Goal: Task Accomplishment & Management: Manage account settings

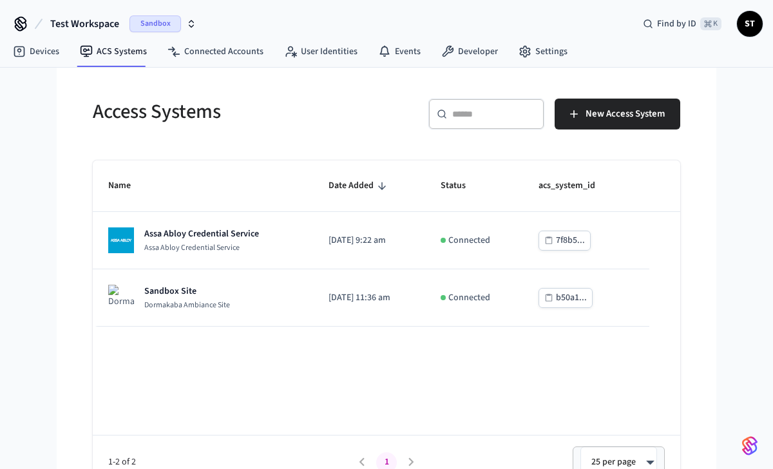
click at [189, 24] on icon "button" at bounding box center [191, 24] width 10 height 10
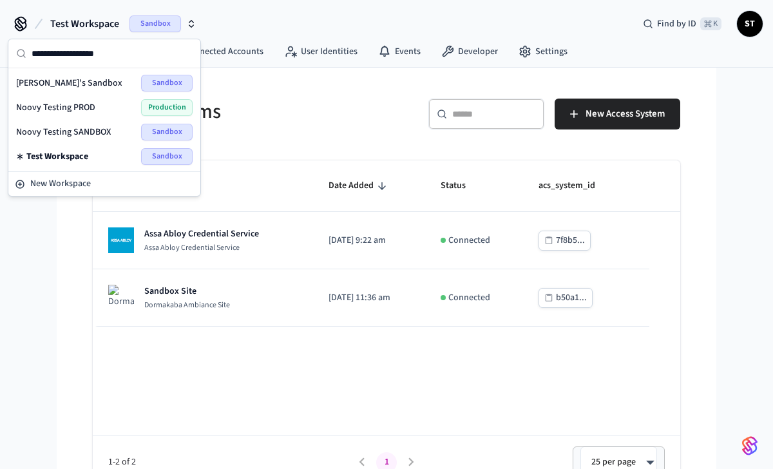
click at [97, 128] on span "Noovy Testing SANDBOX" at bounding box center [63, 132] width 95 height 13
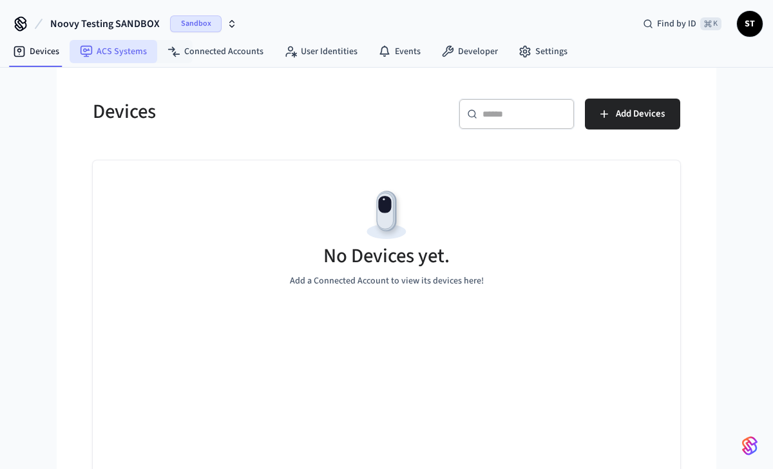
click at [121, 50] on link "ACS Systems" at bounding box center [114, 51] width 88 height 23
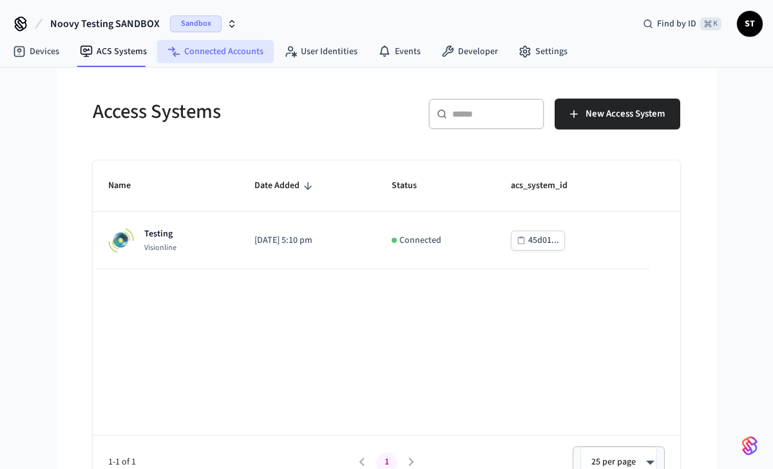
click at [206, 48] on link "Connected Accounts" at bounding box center [215, 51] width 117 height 23
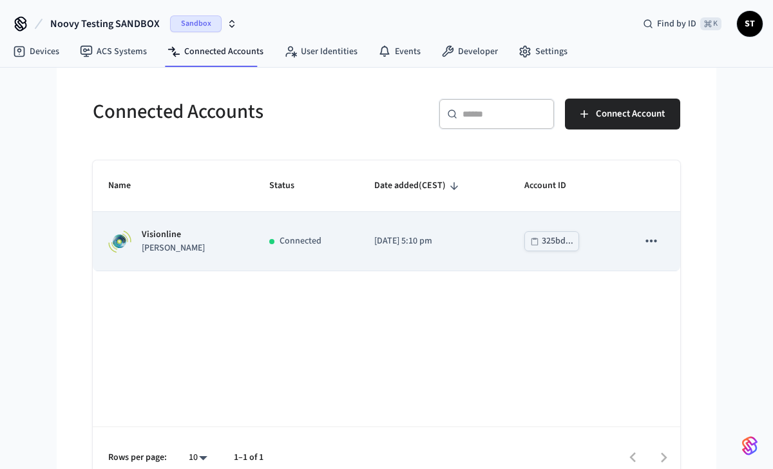
click at [160, 244] on p "jane" at bounding box center [173, 249] width 63 height 14
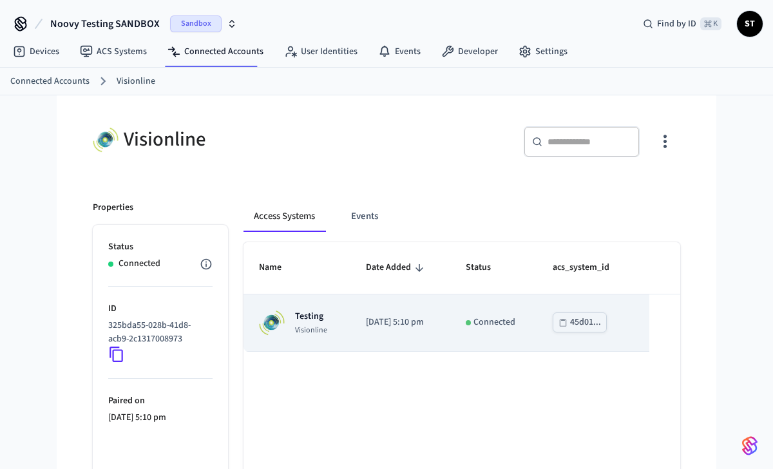
click at [329, 333] on td "Testing Visionline" at bounding box center [297, 323] width 107 height 57
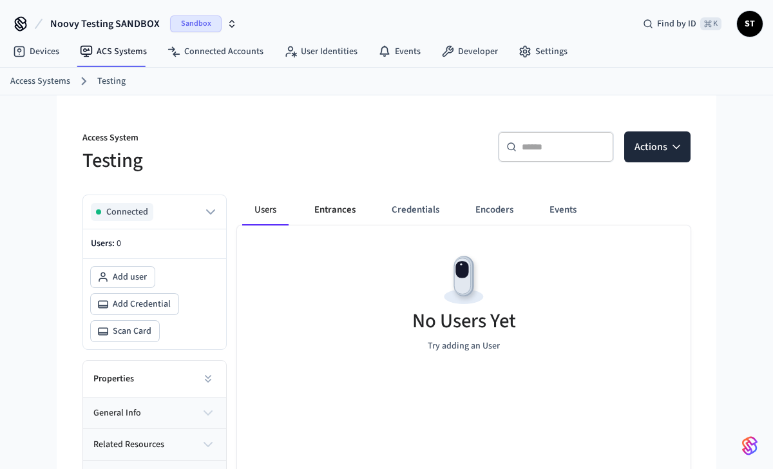
click at [330, 211] on button "Entrances" at bounding box center [335, 210] width 62 height 31
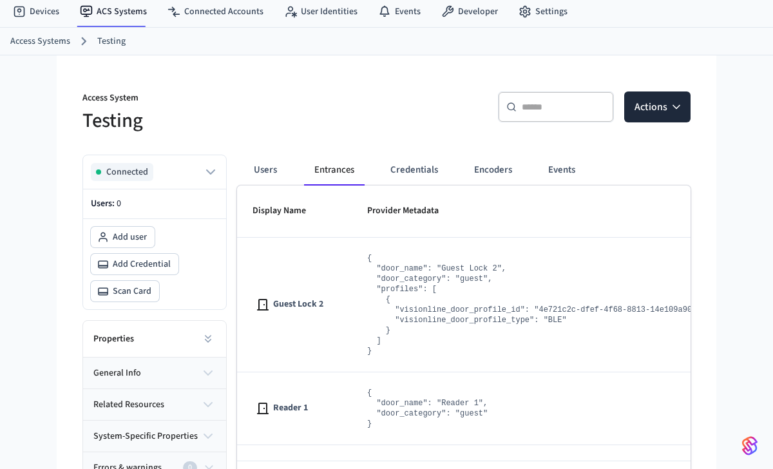
scroll to position [85, 0]
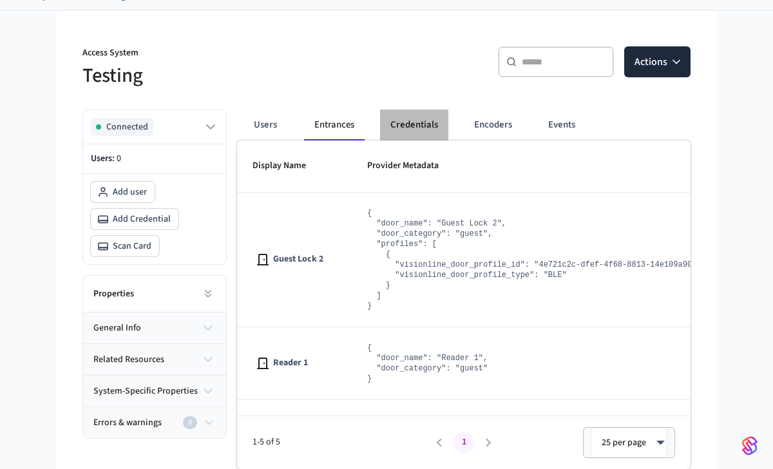
click at [420, 118] on button "Credentials" at bounding box center [414, 125] width 68 height 31
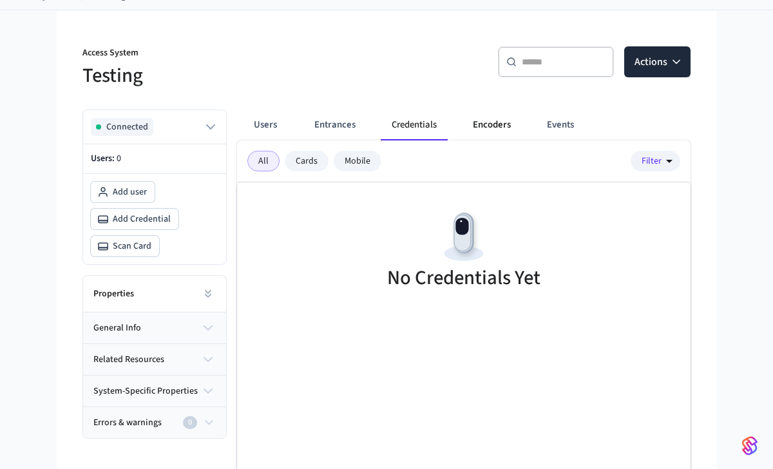
click at [499, 126] on button "Encoders" at bounding box center [492, 125] width 59 height 31
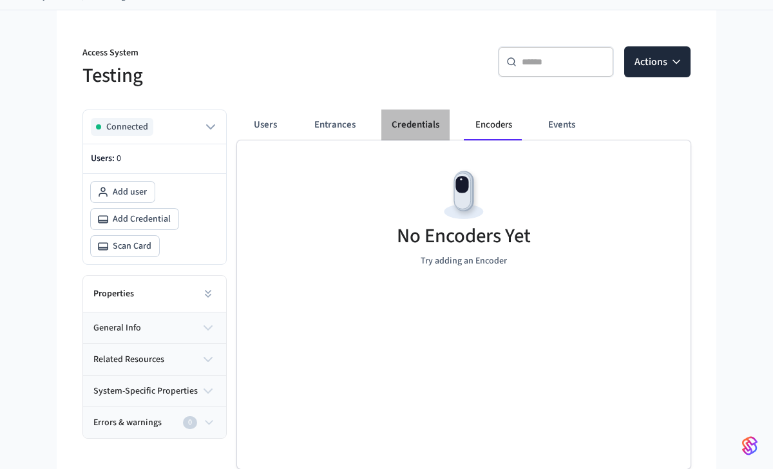
click at [413, 126] on button "Credentials" at bounding box center [416, 125] width 68 height 31
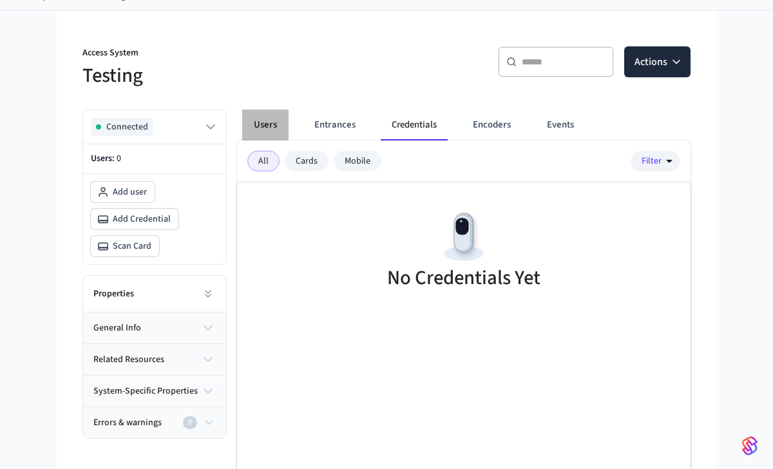
click at [266, 125] on button "Users" at bounding box center [265, 125] width 46 height 31
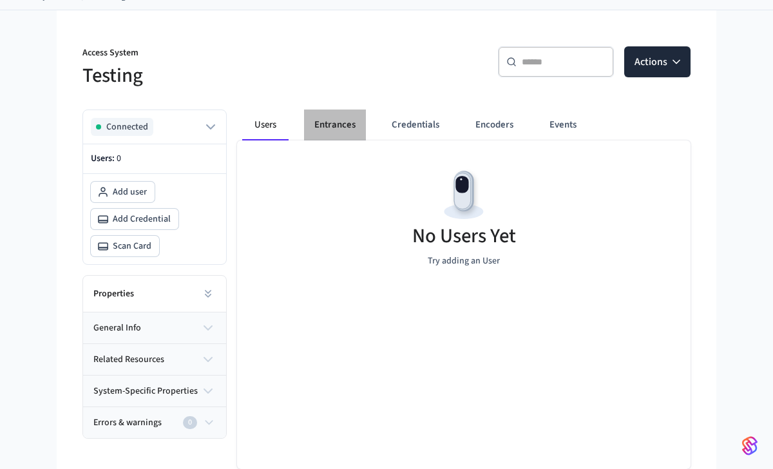
click at [352, 128] on button "Entrances" at bounding box center [335, 125] width 62 height 31
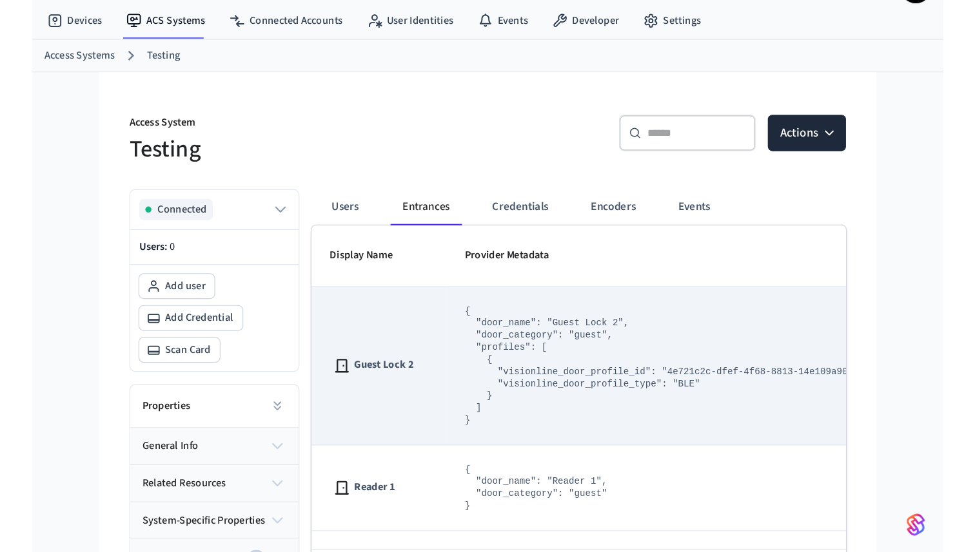
scroll to position [0, 0]
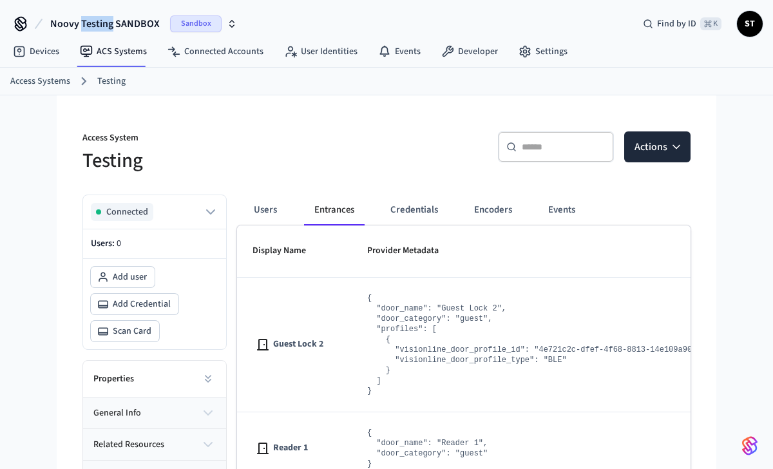
drag, startPoint x: 83, startPoint y: 22, endPoint x: 61, endPoint y: 21, distance: 22.6
click at [61, 21] on span "Noovy Testing SANDBOX" at bounding box center [105, 23] width 110 height 15
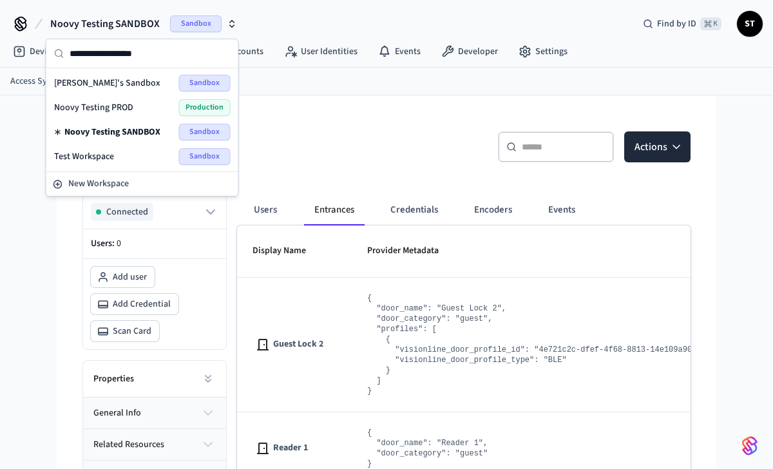
click at [61, 21] on span "Noovy Testing SANDBOX" at bounding box center [105, 23] width 110 height 15
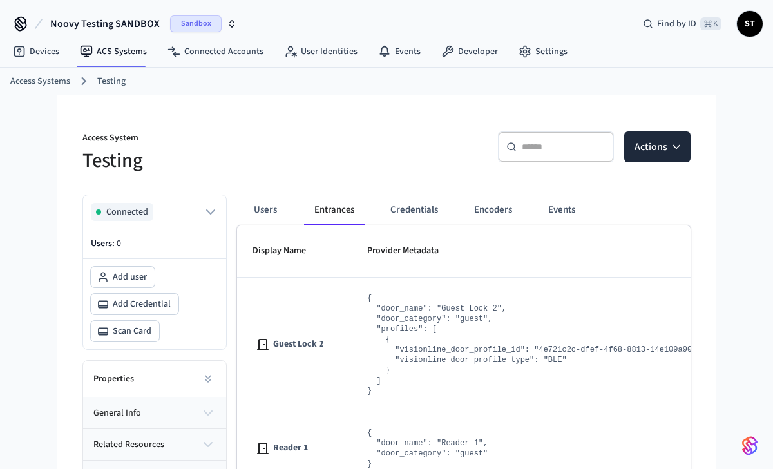
drag, startPoint x: 50, startPoint y: 22, endPoint x: 146, endPoint y: 22, distance: 96.0
click at [146, 22] on span "Noovy Testing SANDBOX" at bounding box center [105, 23] width 110 height 15
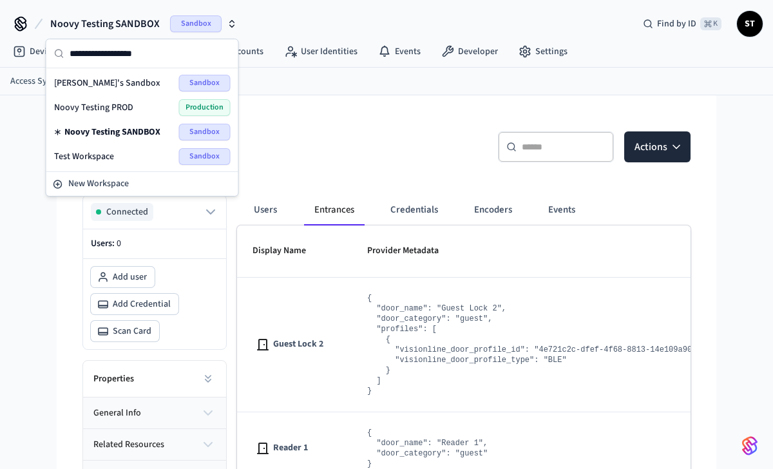
click at [145, 21] on span "Noovy Testing SANDBOX" at bounding box center [105, 23] width 110 height 15
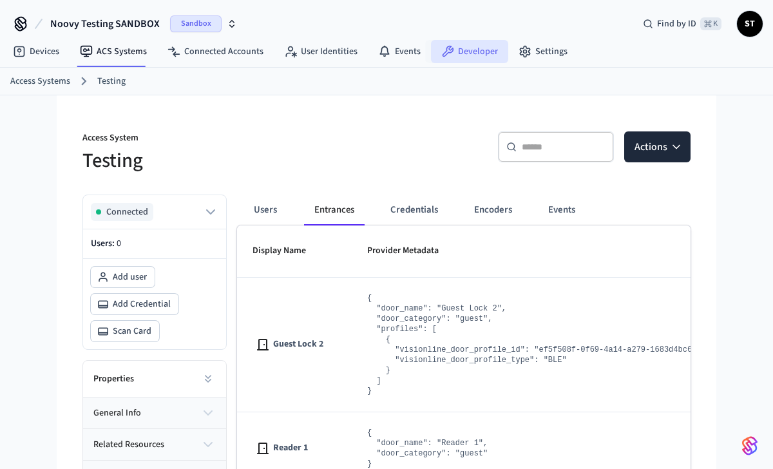
click at [471, 48] on link "Developer" at bounding box center [469, 51] width 77 height 23
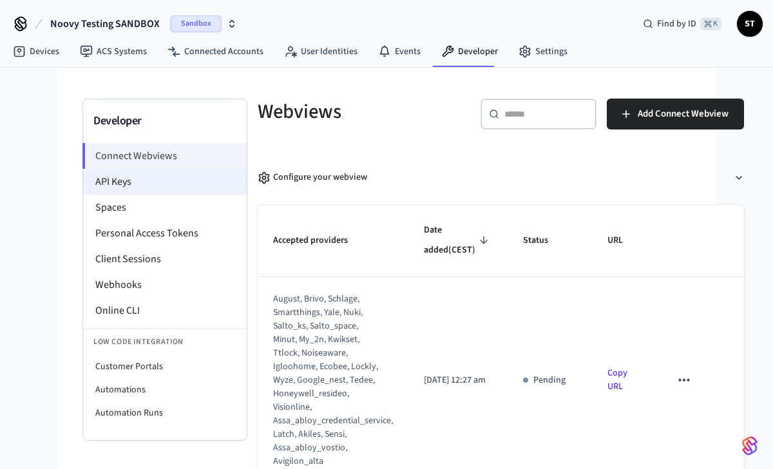
click at [184, 184] on li "API Keys" at bounding box center [165, 182] width 164 height 26
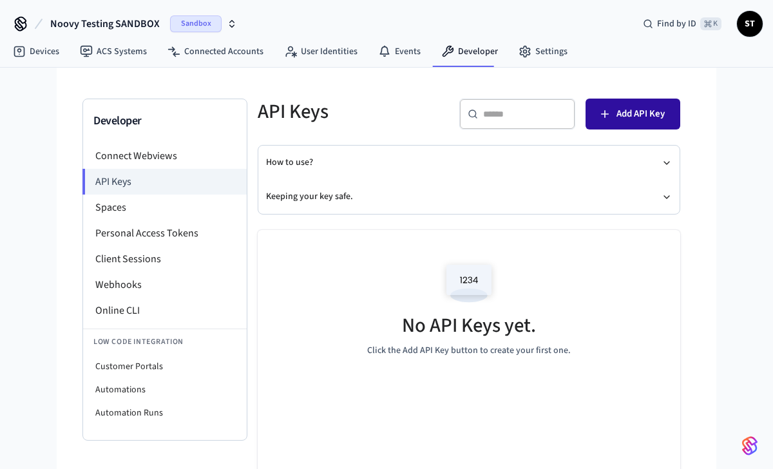
click at [637, 112] on span "Add API Key" at bounding box center [641, 114] width 48 height 17
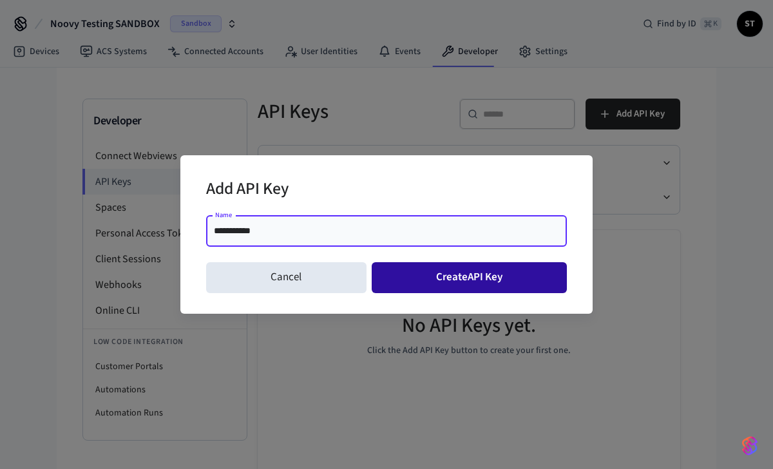
type input "**********"
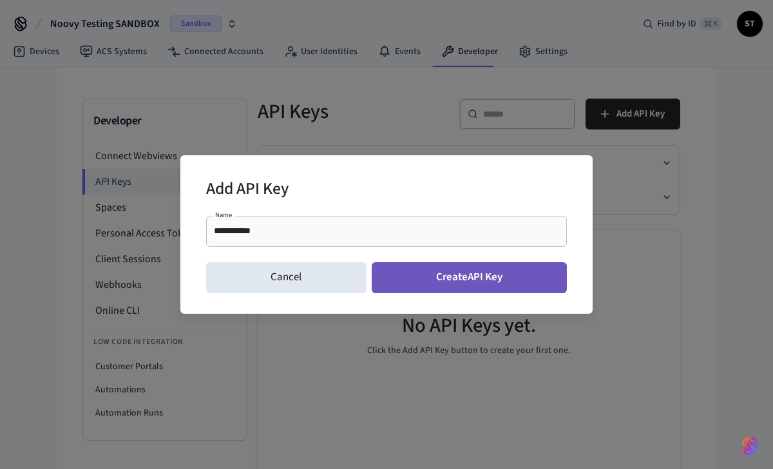
click at [496, 278] on button "Create API Key" at bounding box center [470, 277] width 196 height 31
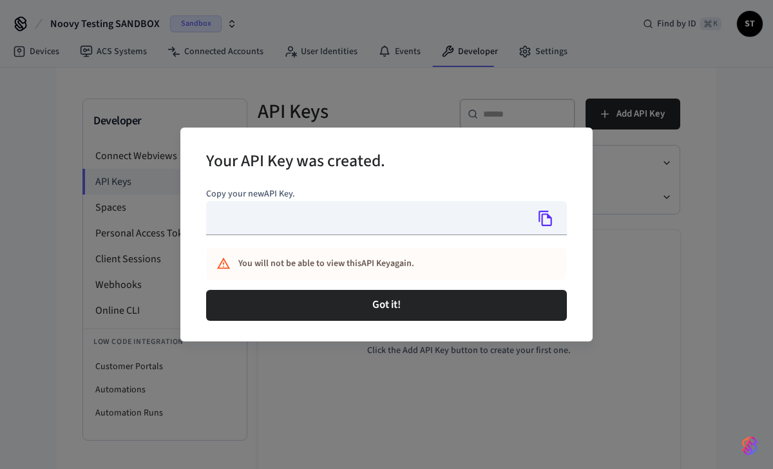
type input "**********"
click at [546, 220] on icon "Copy" at bounding box center [546, 218] width 17 height 17
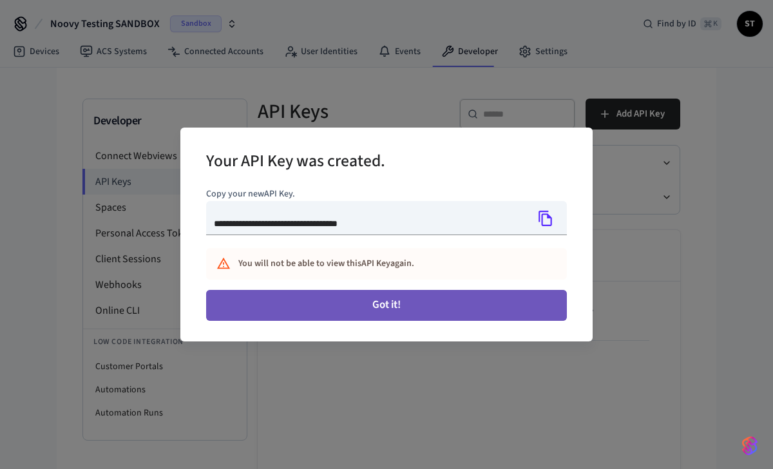
click at [413, 302] on button "Got it!" at bounding box center [386, 305] width 361 height 31
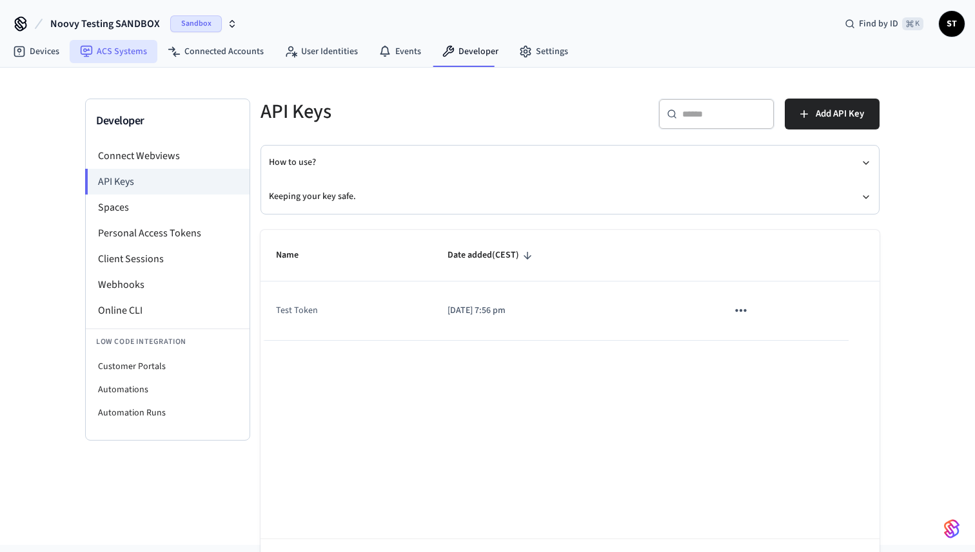
click at [125, 53] on link "ACS Systems" at bounding box center [114, 51] width 88 height 23
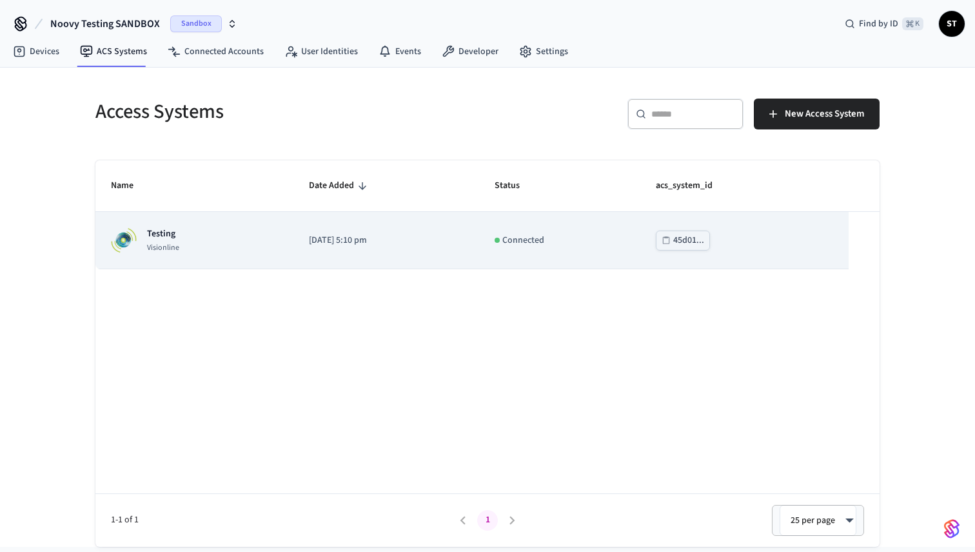
click at [699, 242] on div "45d01..." at bounding box center [688, 241] width 31 height 16
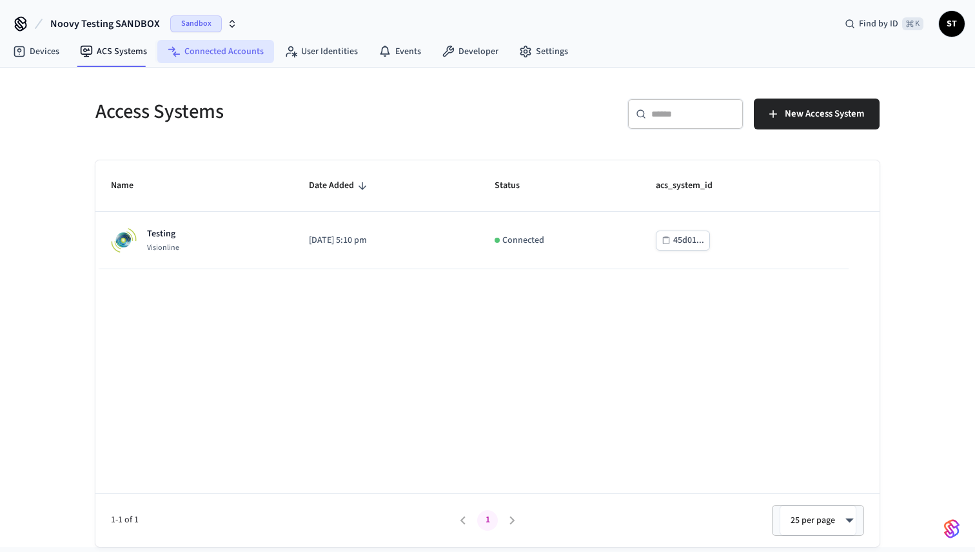
click at [220, 50] on link "Connected Accounts" at bounding box center [215, 51] width 117 height 23
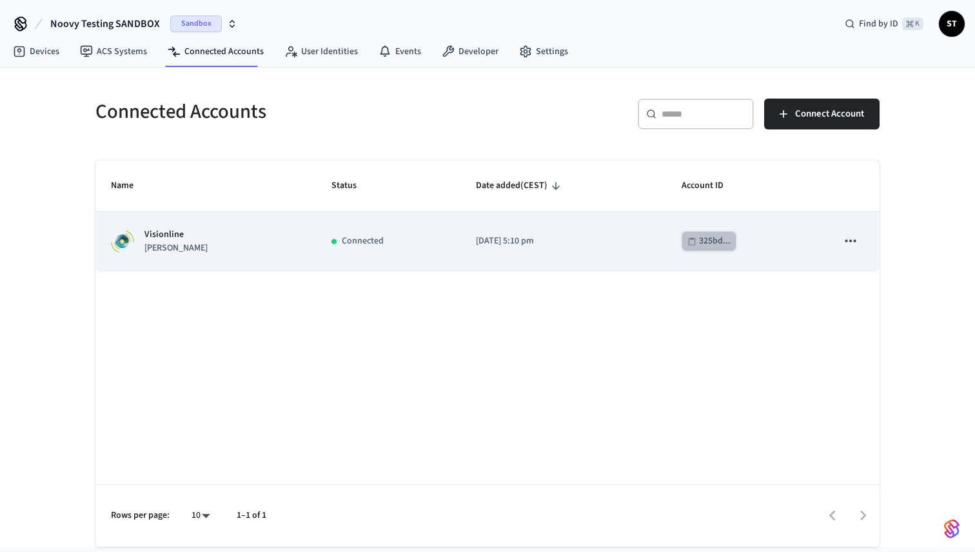
click at [699, 242] on div "325bd..." at bounding box center [715, 241] width 32 height 16
click at [342, 244] on p "Connected" at bounding box center [363, 242] width 42 height 14
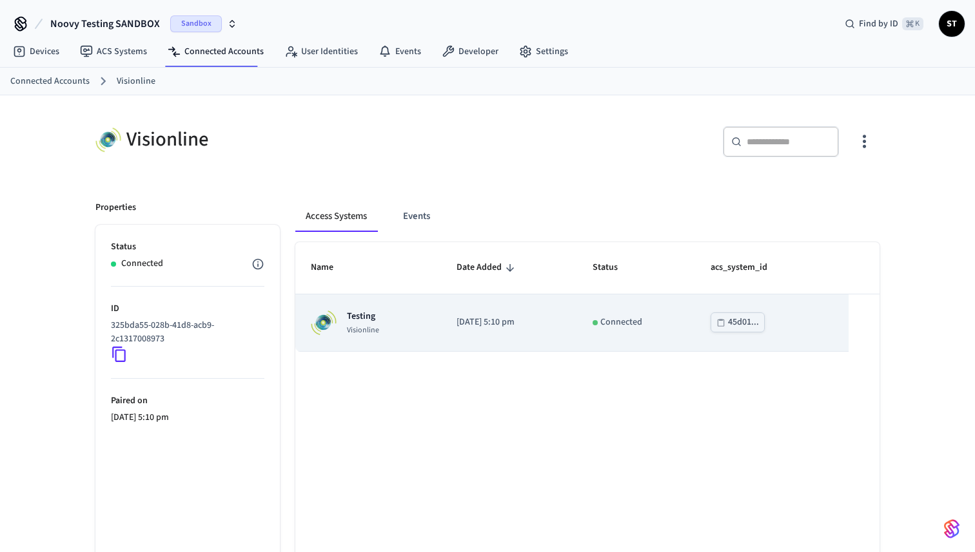
click at [355, 307] on td "Testing Visionline" at bounding box center [368, 323] width 146 height 57
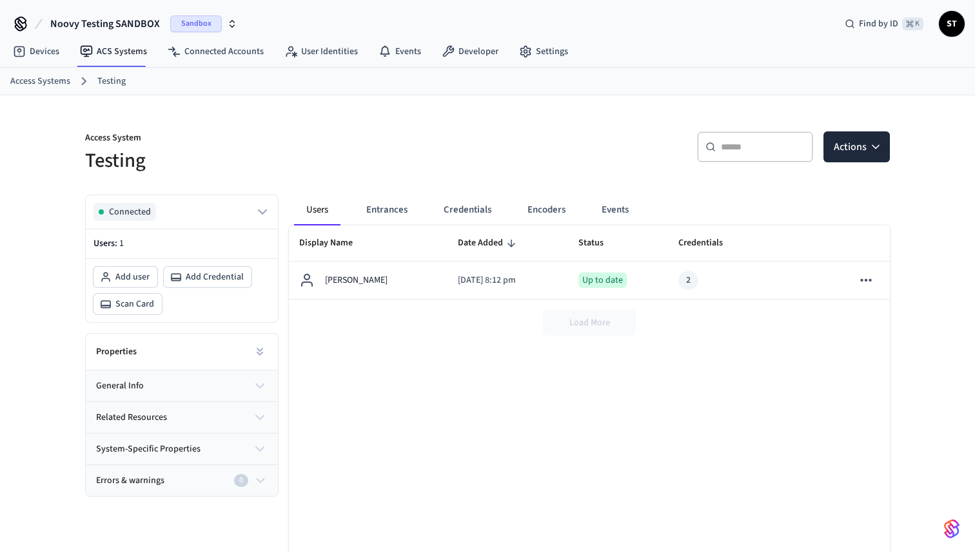
click at [409, 429] on div "Display Name Date Added Status Credentials Errors And Warnings Jane Doe 2025/08…" at bounding box center [589, 419] width 601 height 387
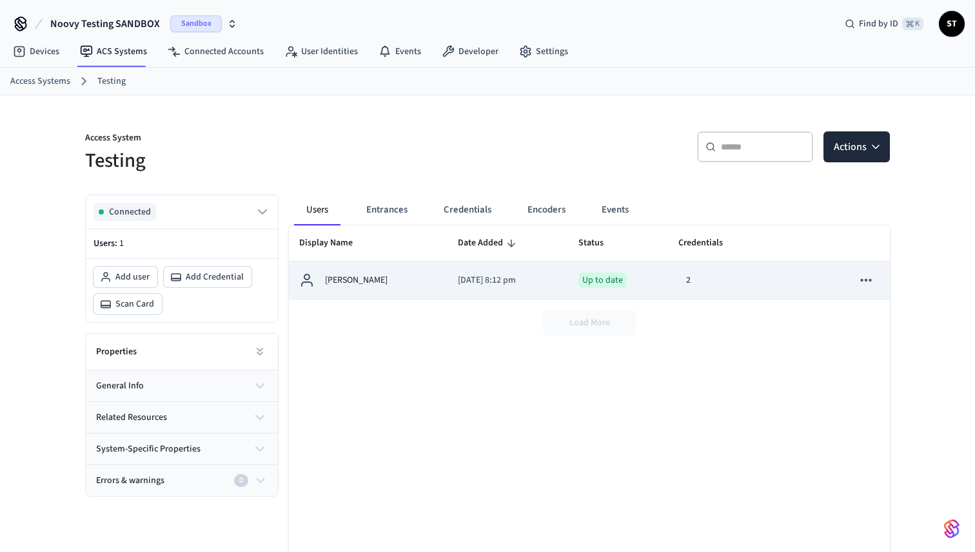
click at [643, 278] on div "Up to date" at bounding box center [618, 280] width 80 height 15
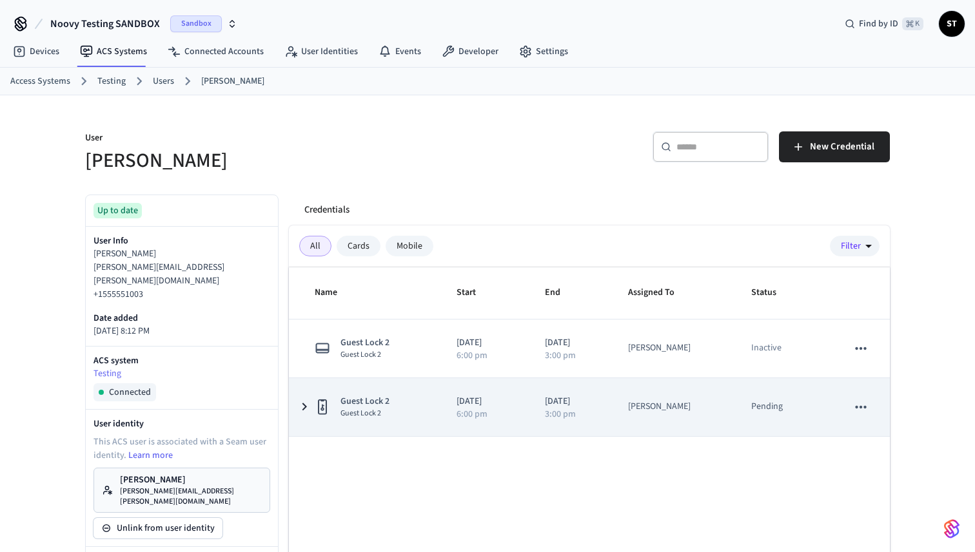
click at [305, 407] on icon "sticky table" at bounding box center [304, 407] width 5 height 8
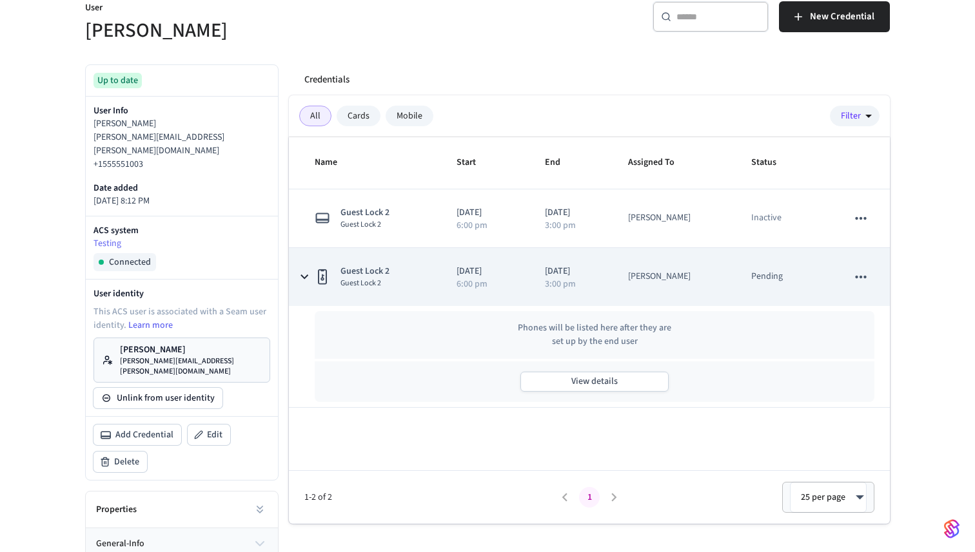
scroll to position [131, 0]
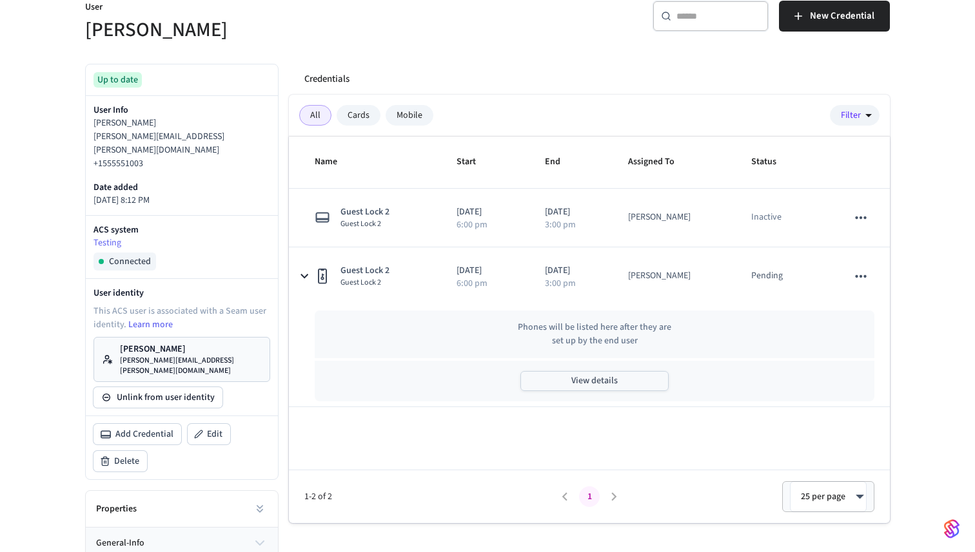
click at [602, 385] on button "View details" at bounding box center [594, 381] width 148 height 20
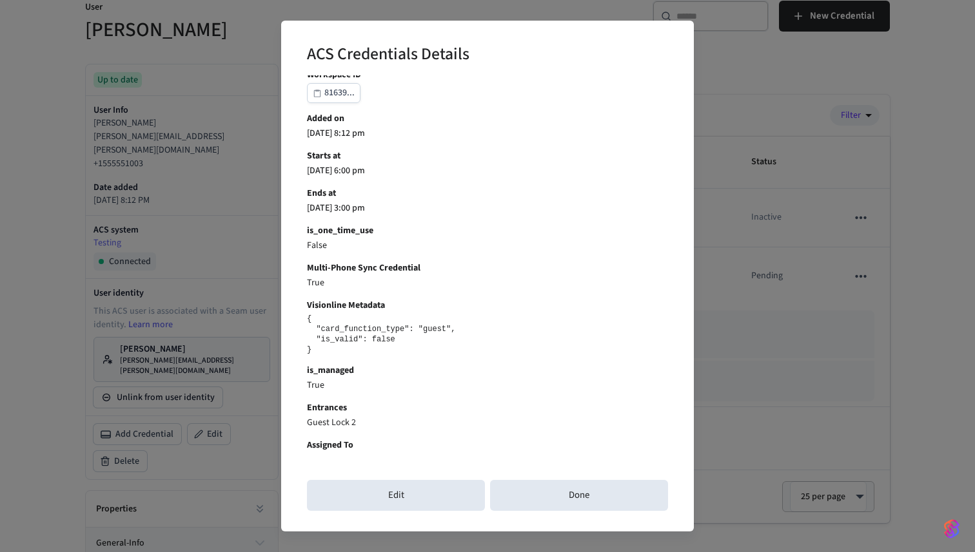
scroll to position [277, 0]
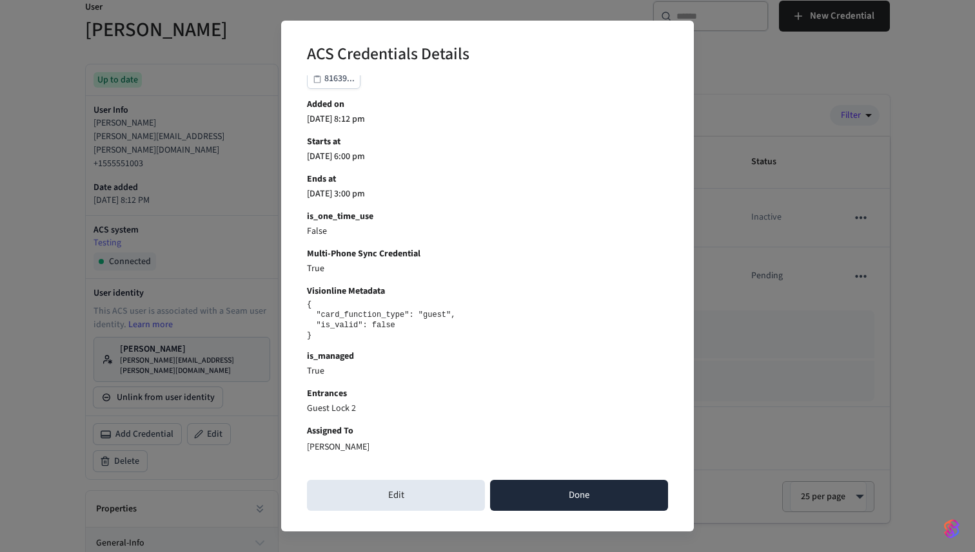
click at [591, 491] on button "Done" at bounding box center [579, 495] width 178 height 31
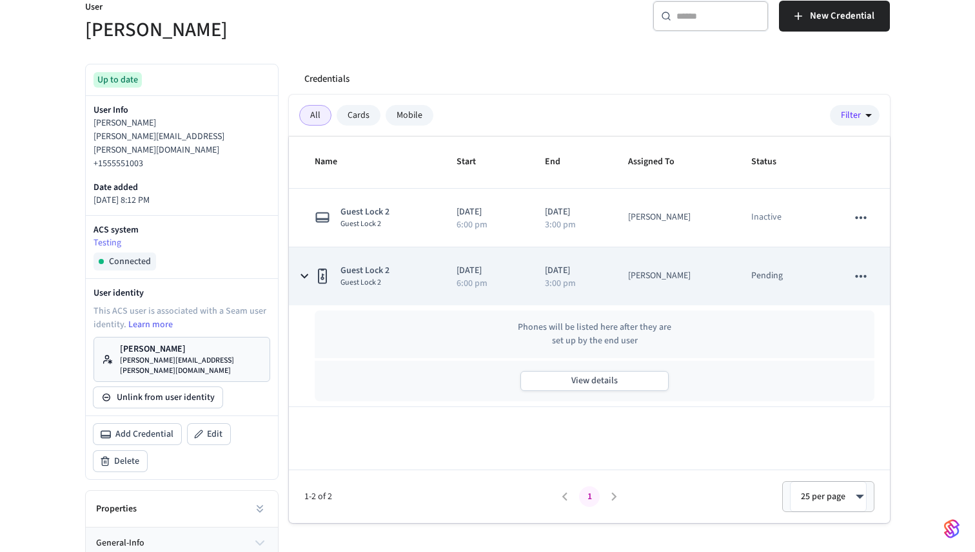
click at [306, 276] on icon "sticky table" at bounding box center [304, 276] width 8 height 5
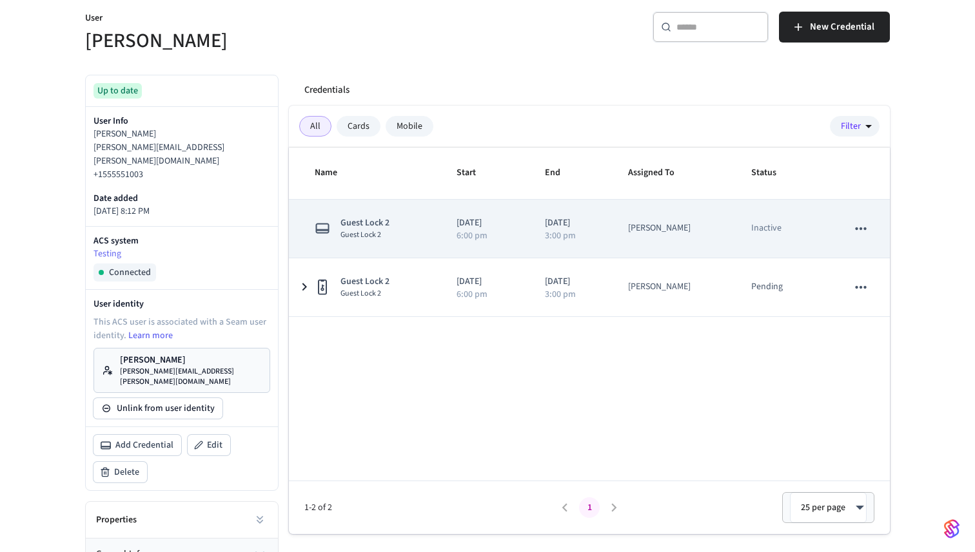
scroll to position [118, 0]
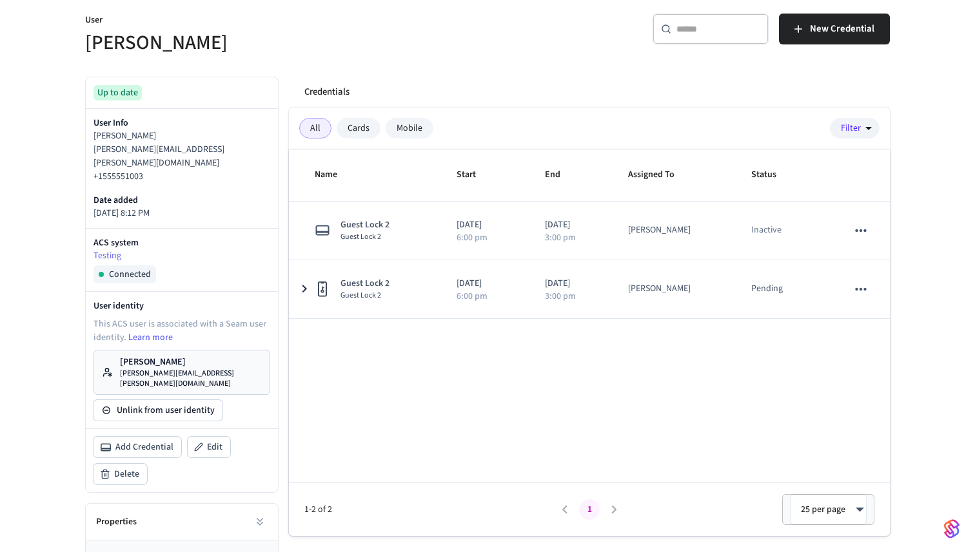
click at [363, 135] on div "Cards" at bounding box center [358, 128] width 44 height 21
click at [403, 134] on div "Mobile" at bounding box center [409, 128] width 48 height 21
click at [313, 125] on div "All" at bounding box center [315, 128] width 32 height 21
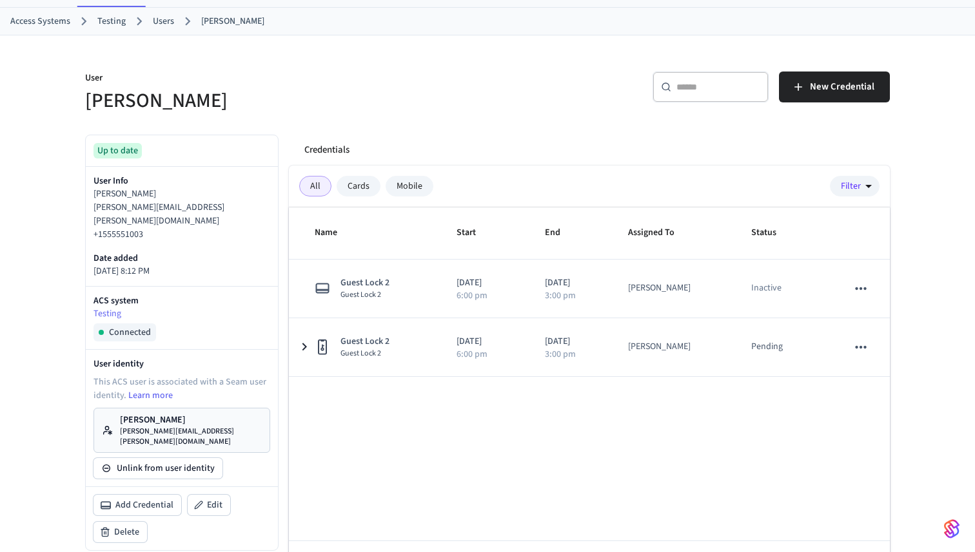
scroll to position [0, 0]
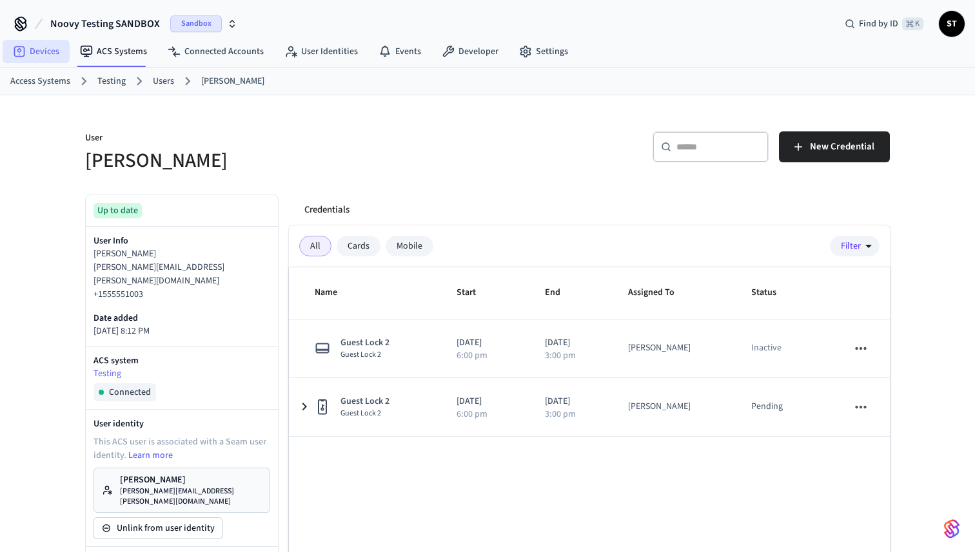
click at [46, 44] on link "Devices" at bounding box center [36, 51] width 67 height 23
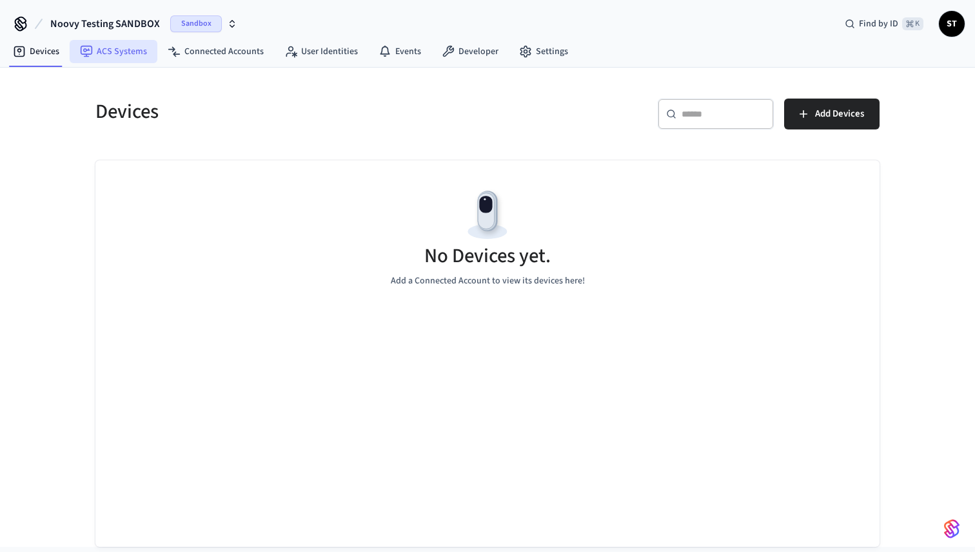
click at [105, 56] on link "ACS Systems" at bounding box center [114, 51] width 88 height 23
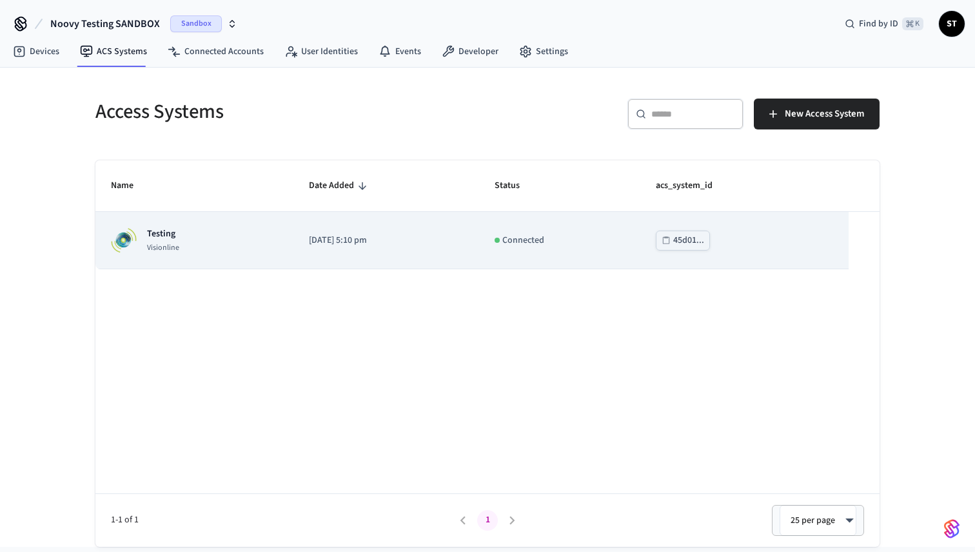
click at [229, 248] on div "Testing Visionline" at bounding box center [194, 241] width 167 height 26
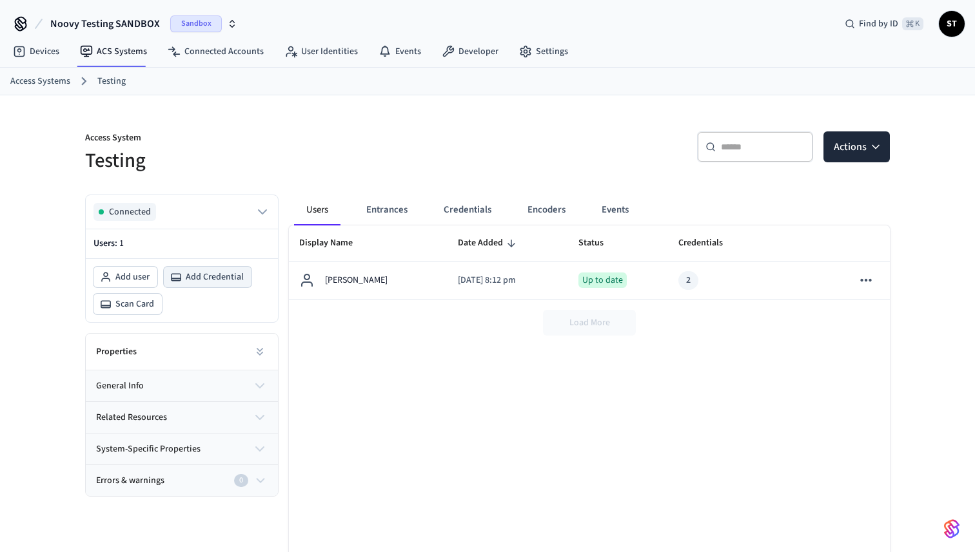
click at [197, 273] on span "Add Credential" at bounding box center [215, 277] width 58 height 13
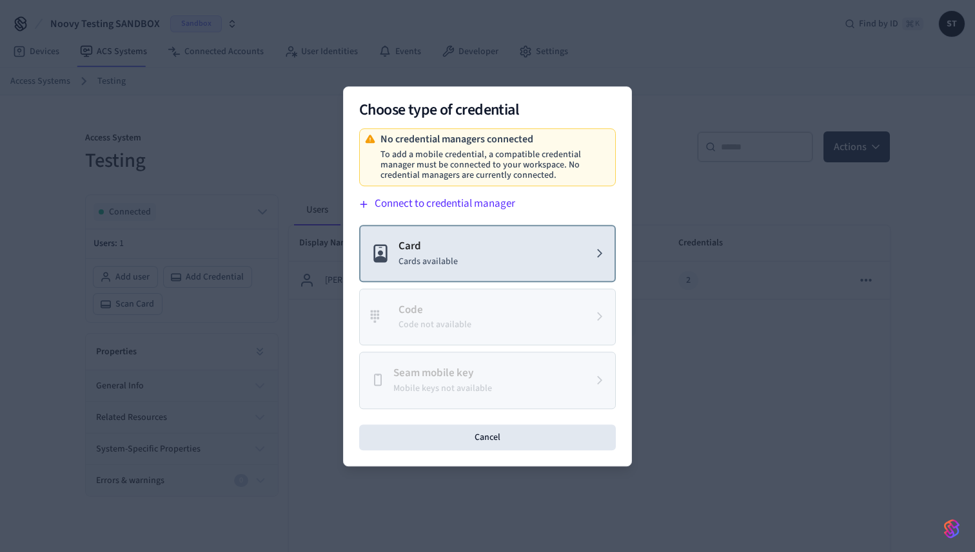
click at [496, 261] on button "Card Cards available" at bounding box center [487, 253] width 257 height 57
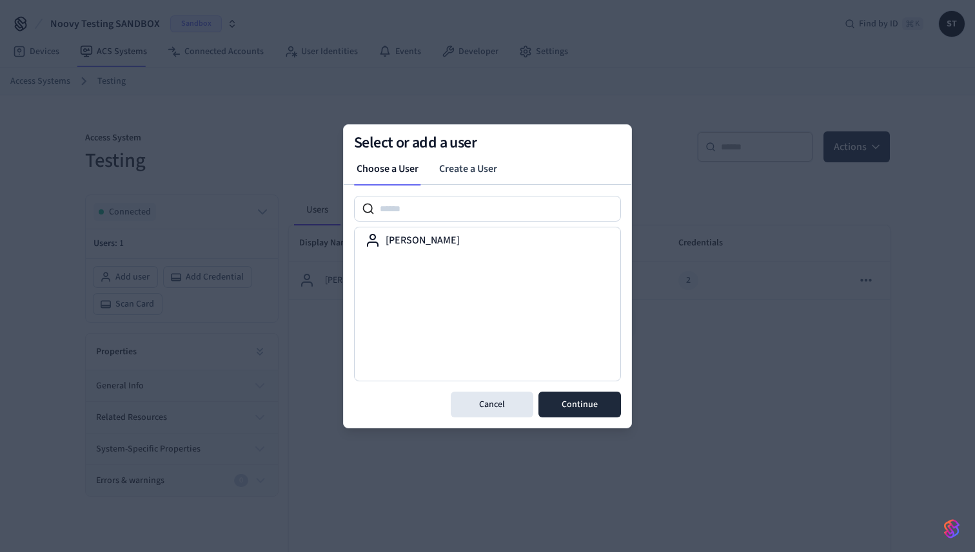
click at [447, 195] on div "Jane Doe" at bounding box center [487, 289] width 267 height 206
click at [447, 207] on input at bounding box center [497, 208] width 246 height 15
click at [493, 404] on button "Cancel" at bounding box center [492, 405] width 83 height 26
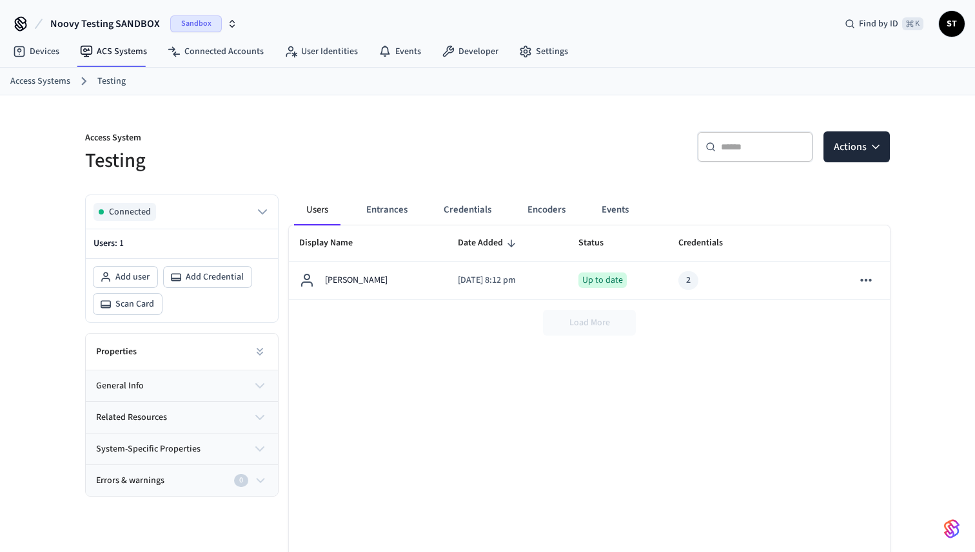
click at [493, 404] on div "Display Name Date Added Status Credentials Errors And Warnings Jane Doe 2025/08…" at bounding box center [589, 419] width 601 height 387
click at [550, 211] on button "Encoders" at bounding box center [546, 210] width 59 height 31
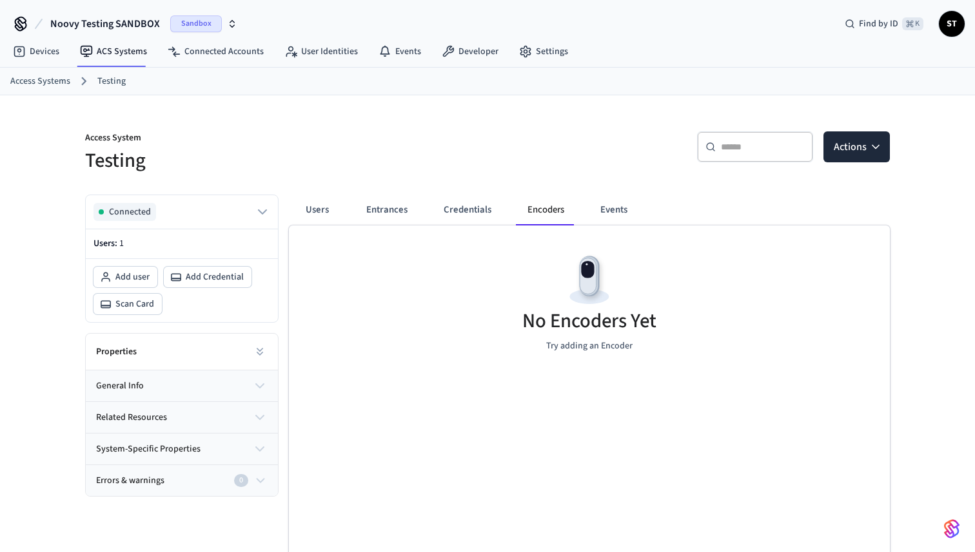
click at [550, 211] on button "Encoders" at bounding box center [545, 210] width 57 height 31
click at [461, 204] on button "Credentials" at bounding box center [467, 210] width 68 height 31
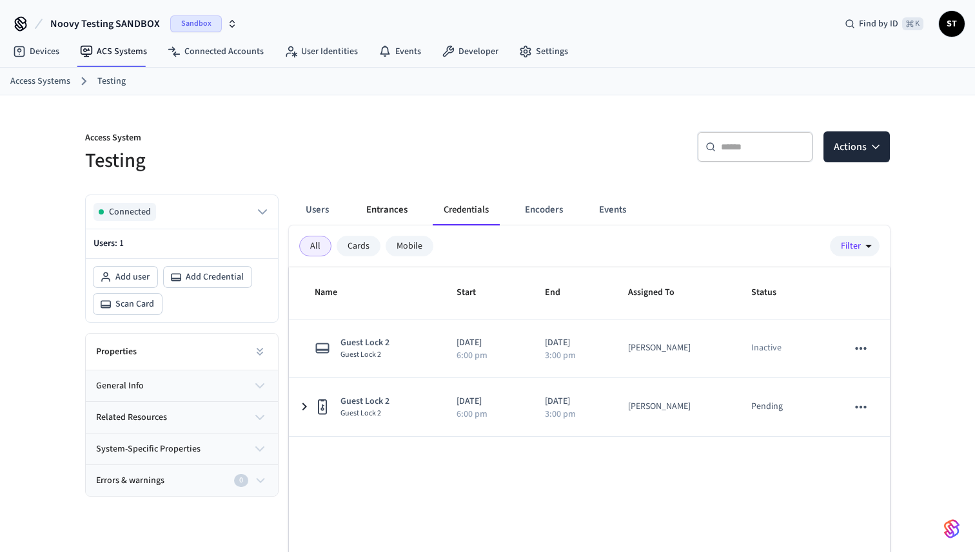
click at [400, 204] on button "Entrances" at bounding box center [387, 210] width 62 height 31
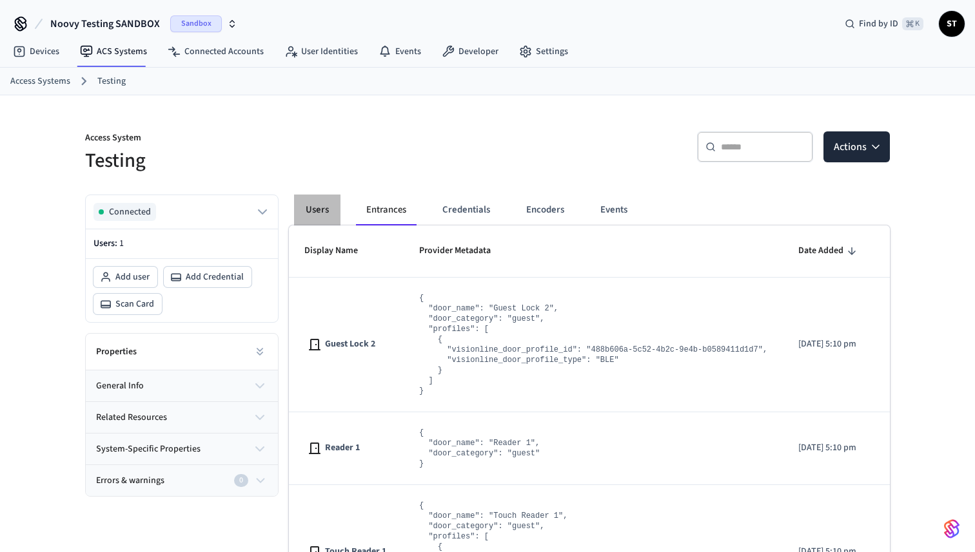
click at [315, 206] on button "Users" at bounding box center [317, 210] width 46 height 31
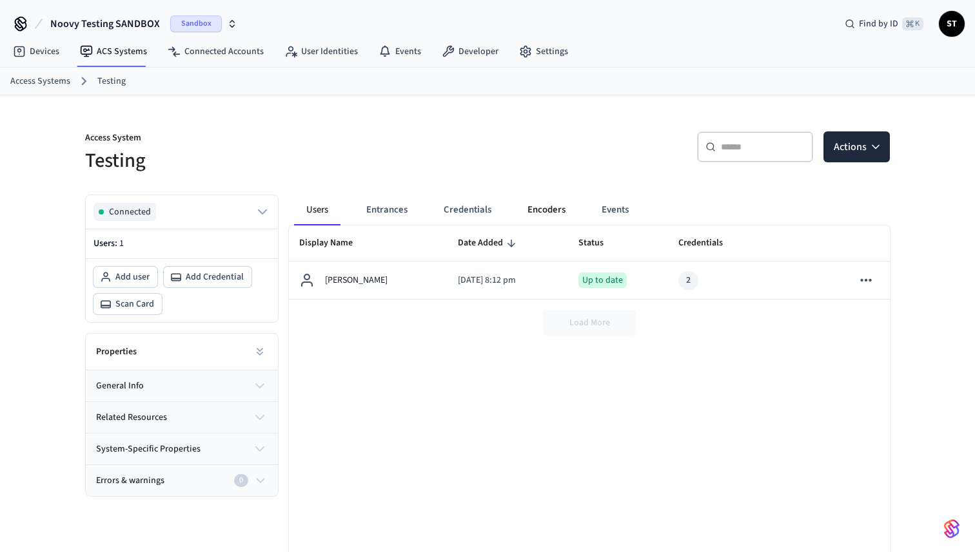
click at [549, 212] on button "Encoders" at bounding box center [546, 210] width 59 height 31
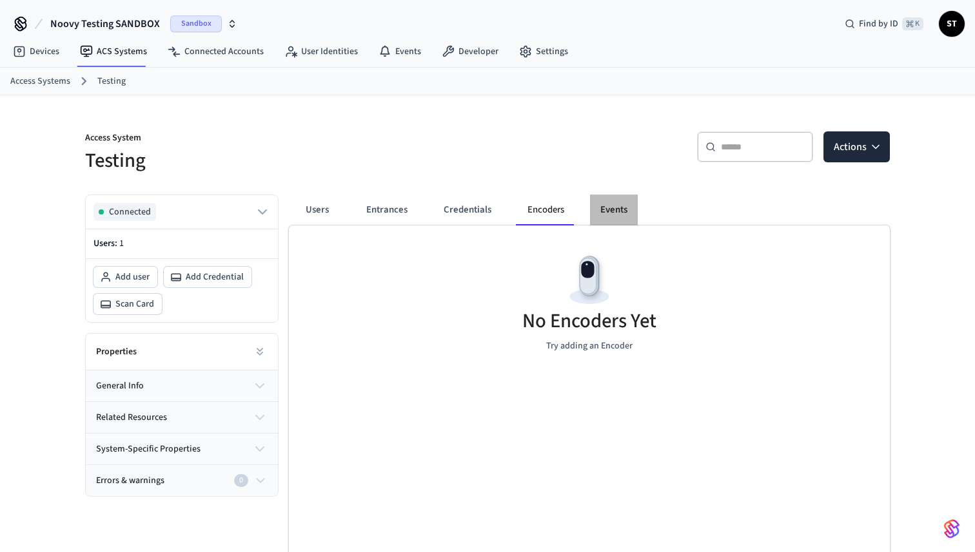
click at [611, 215] on button "Events" at bounding box center [614, 210] width 48 height 31
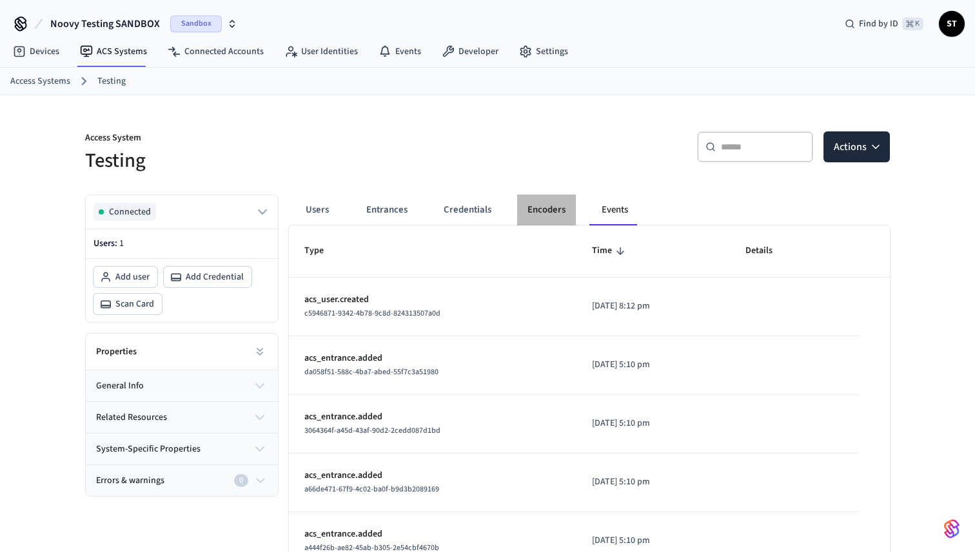
click at [546, 213] on button "Encoders" at bounding box center [546, 210] width 59 height 31
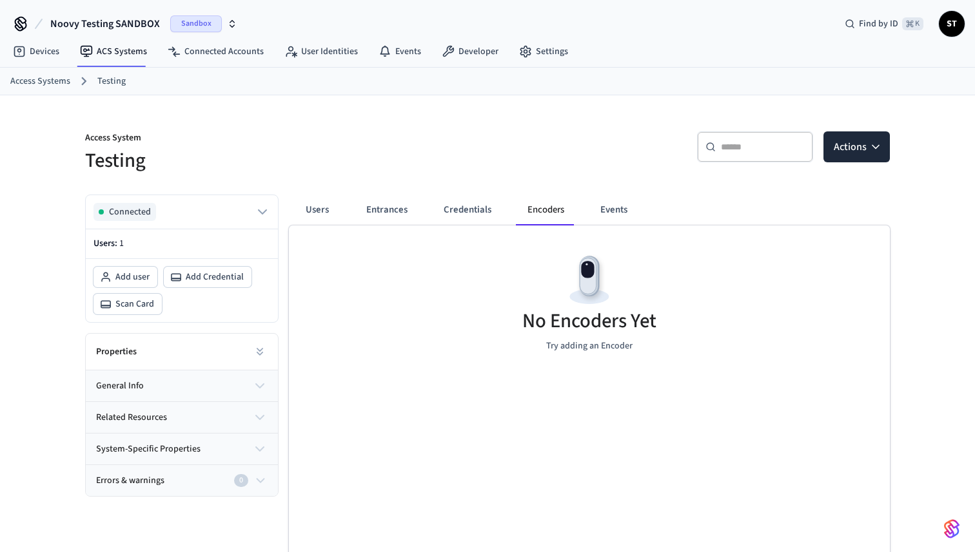
click at [147, 21] on span "Noovy Testing SANDBOX" at bounding box center [105, 23] width 110 height 15
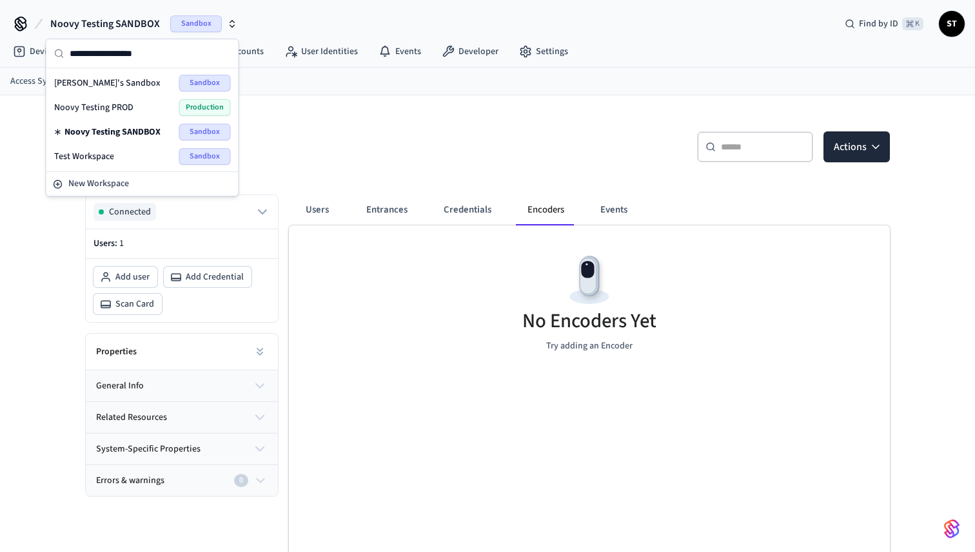
click at [130, 103] on span "Noovy Testing PROD" at bounding box center [93, 107] width 79 height 13
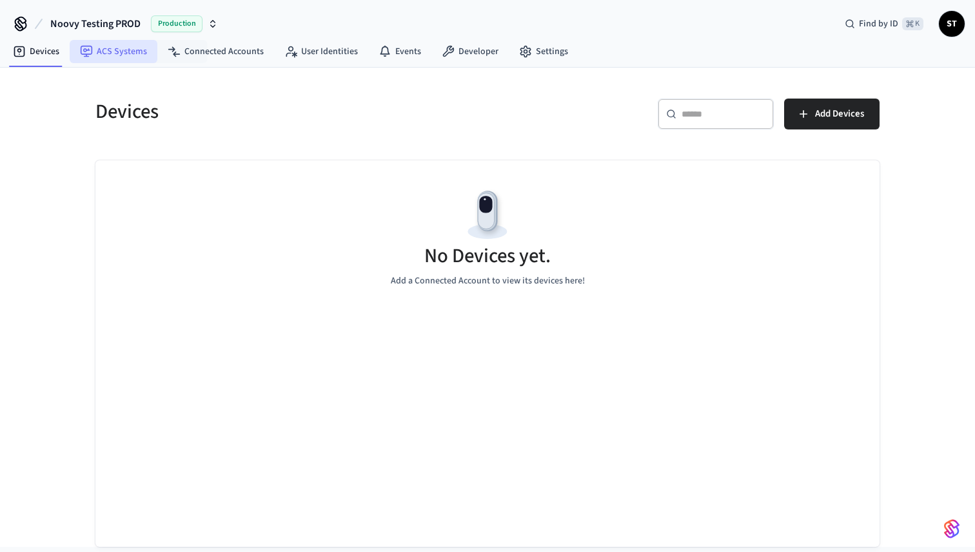
click at [132, 55] on link "ACS Systems" at bounding box center [114, 51] width 88 height 23
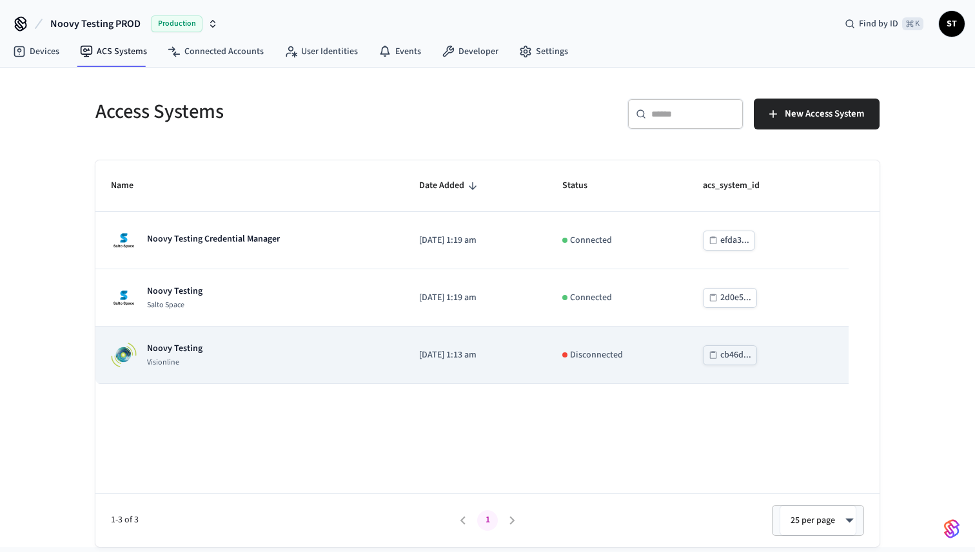
click at [233, 354] on div "Noovy Testing Visionline" at bounding box center [249, 355] width 277 height 26
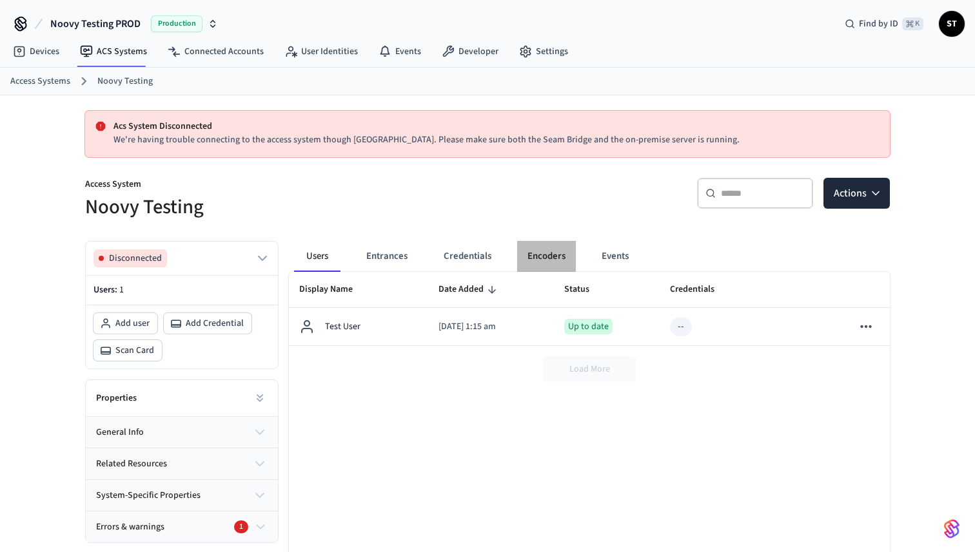
click at [548, 258] on button "Encoders" at bounding box center [546, 256] width 59 height 31
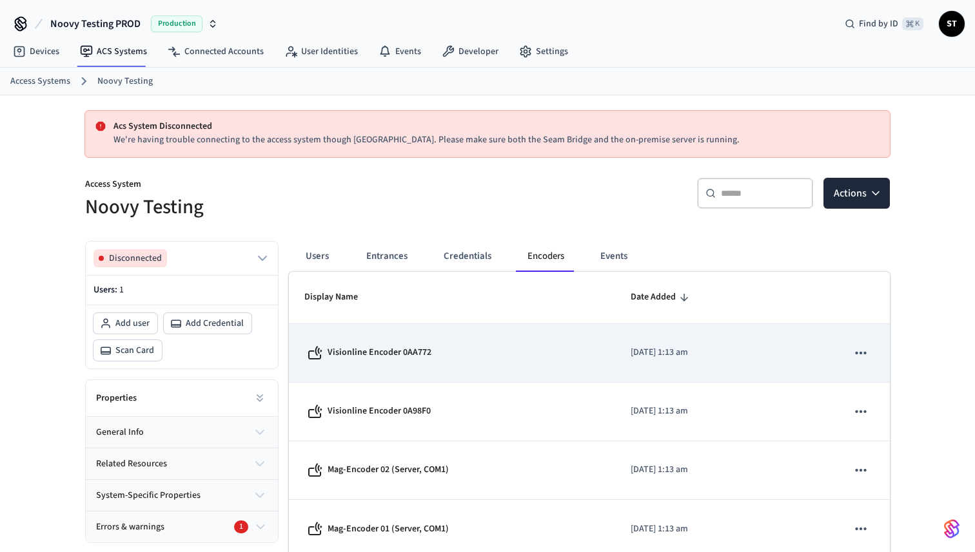
click at [364, 350] on p "Visionline Encoder 0AA772" at bounding box center [379, 353] width 104 height 14
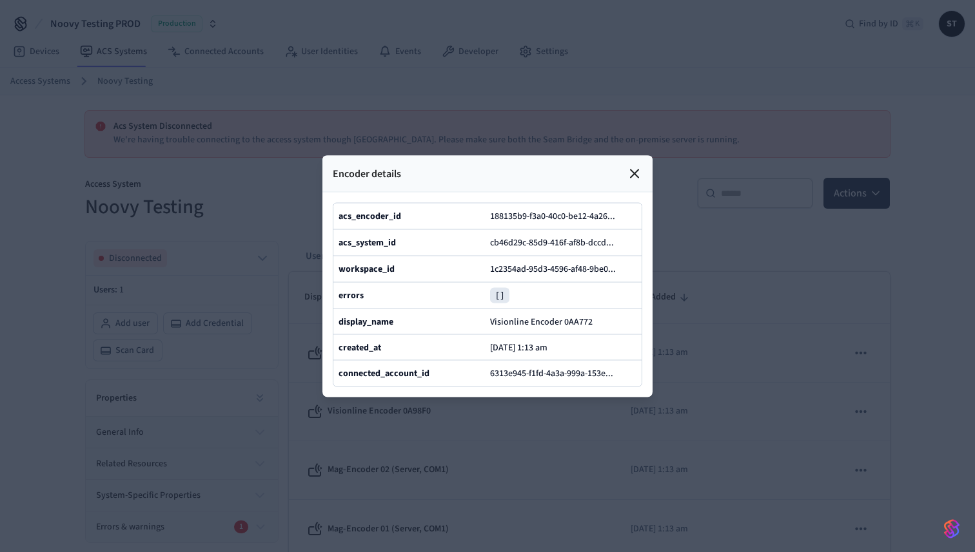
click at [634, 173] on icon at bounding box center [634, 174] width 8 height 8
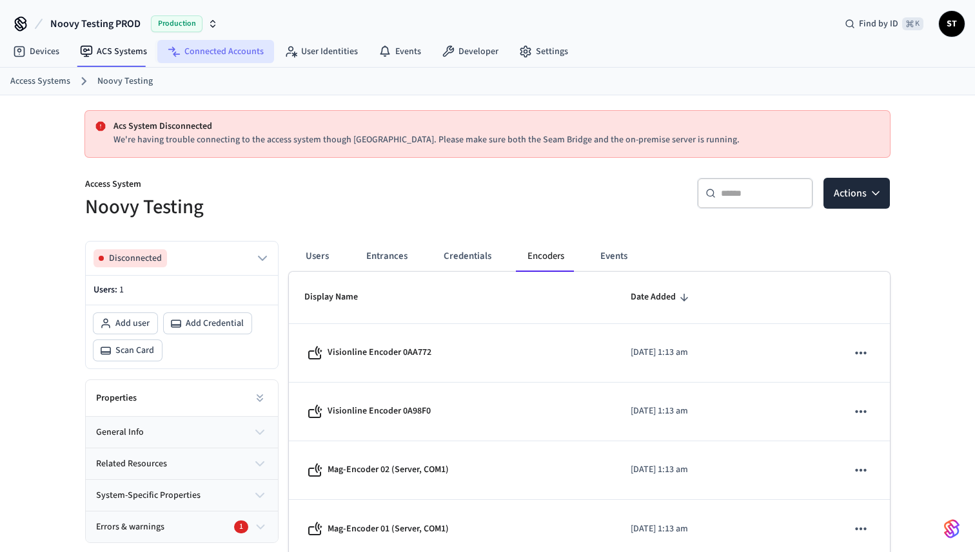
click at [219, 50] on link "Connected Accounts" at bounding box center [215, 51] width 117 height 23
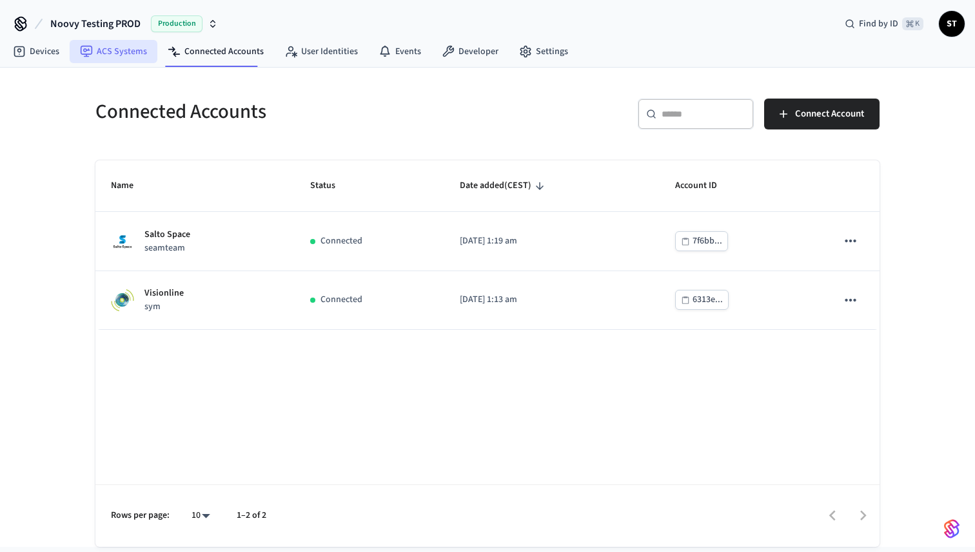
click at [118, 53] on link "ACS Systems" at bounding box center [114, 51] width 88 height 23
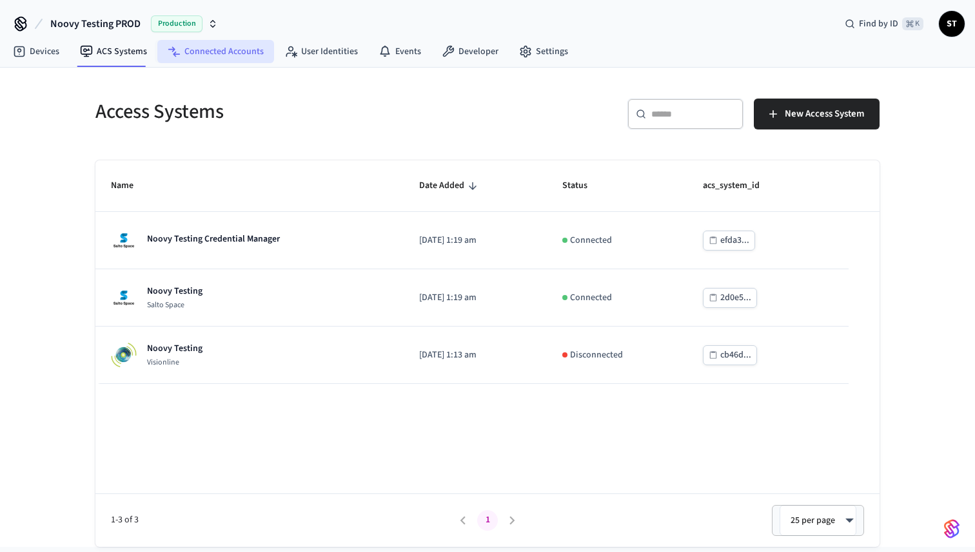
click at [203, 59] on link "Connected Accounts" at bounding box center [215, 51] width 117 height 23
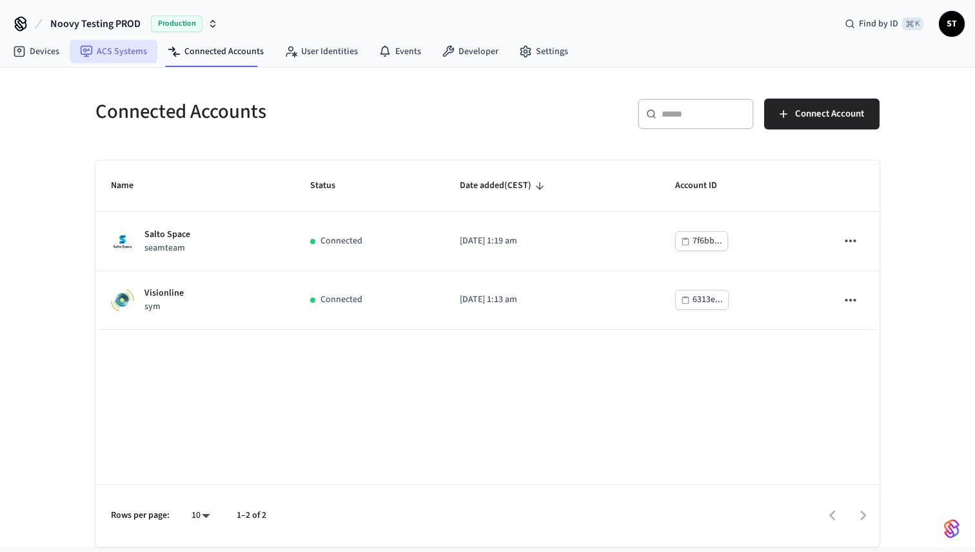
click at [119, 53] on link "ACS Systems" at bounding box center [114, 51] width 88 height 23
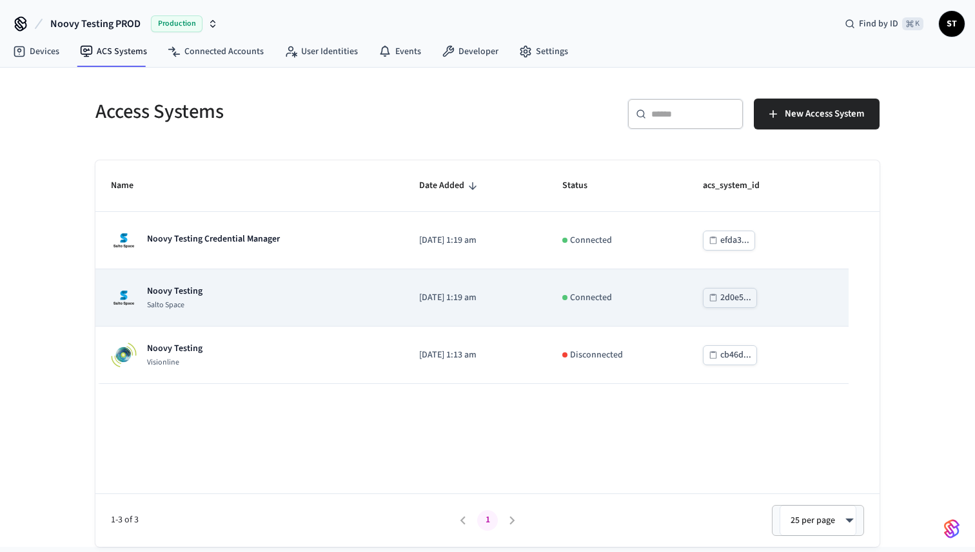
click at [211, 300] on div "Noovy Testing Salto Space" at bounding box center [249, 298] width 277 height 26
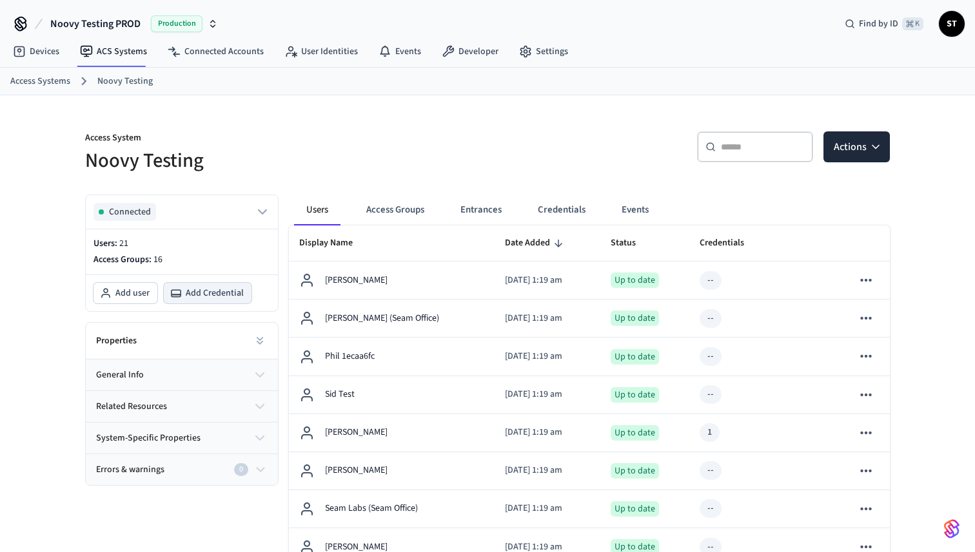
click at [191, 298] on span "Add Credential" at bounding box center [215, 293] width 58 height 13
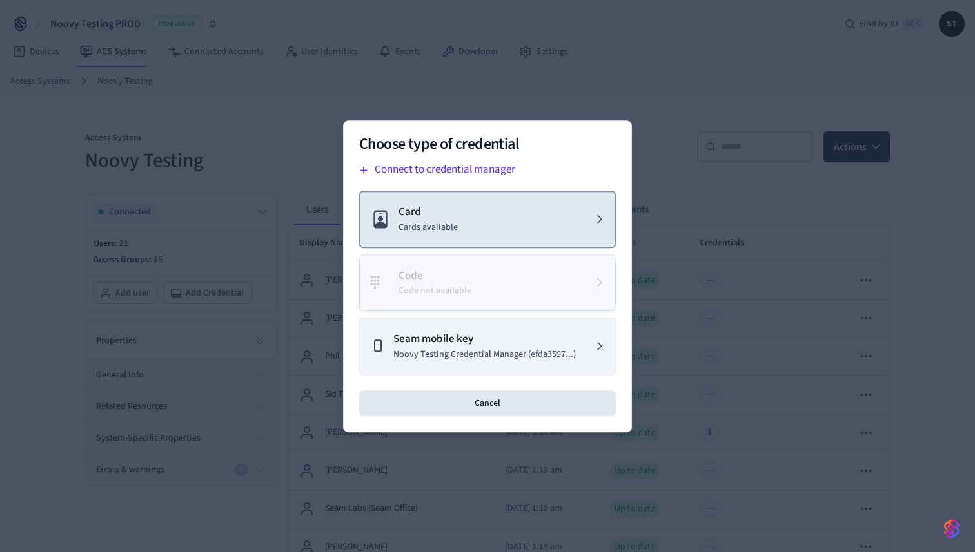
click at [483, 209] on button "Card Cards available" at bounding box center [487, 219] width 257 height 57
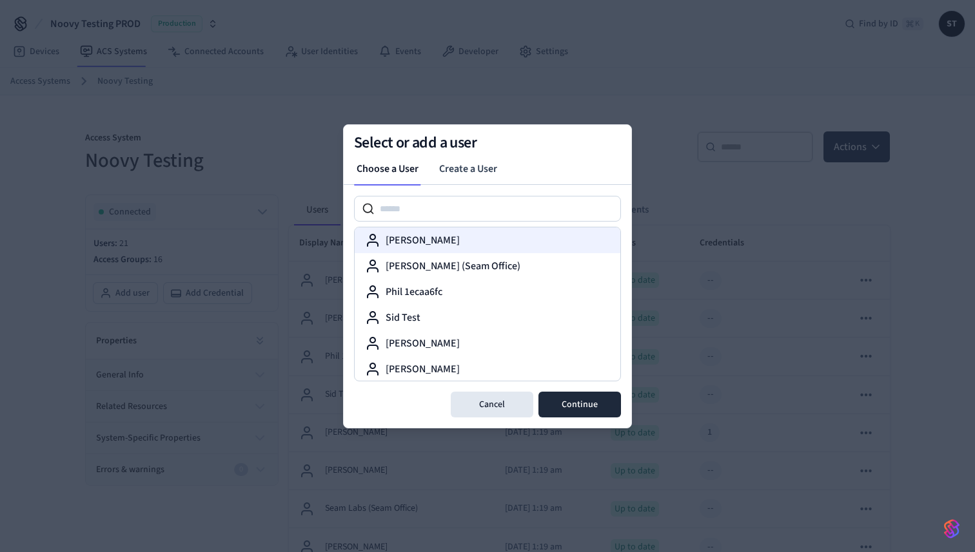
click at [442, 238] on label "Harley Lovitos" at bounding box center [422, 240] width 74 height 15
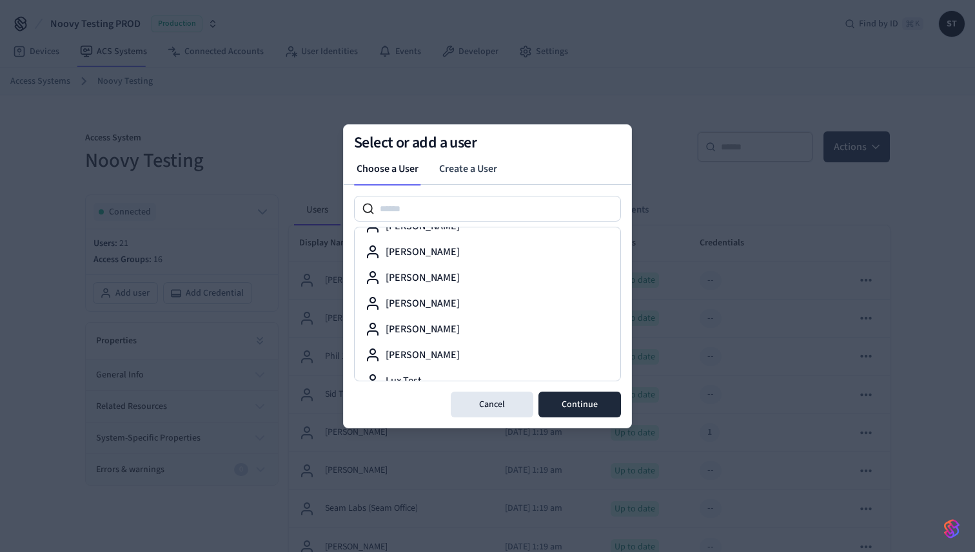
scroll to position [388, 0]
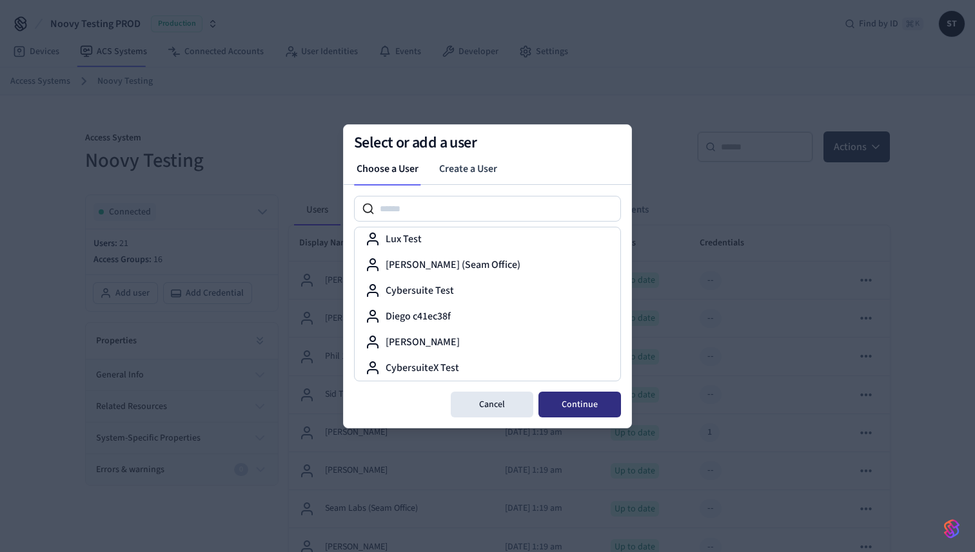
click at [575, 401] on button "Continue" at bounding box center [579, 405] width 83 height 26
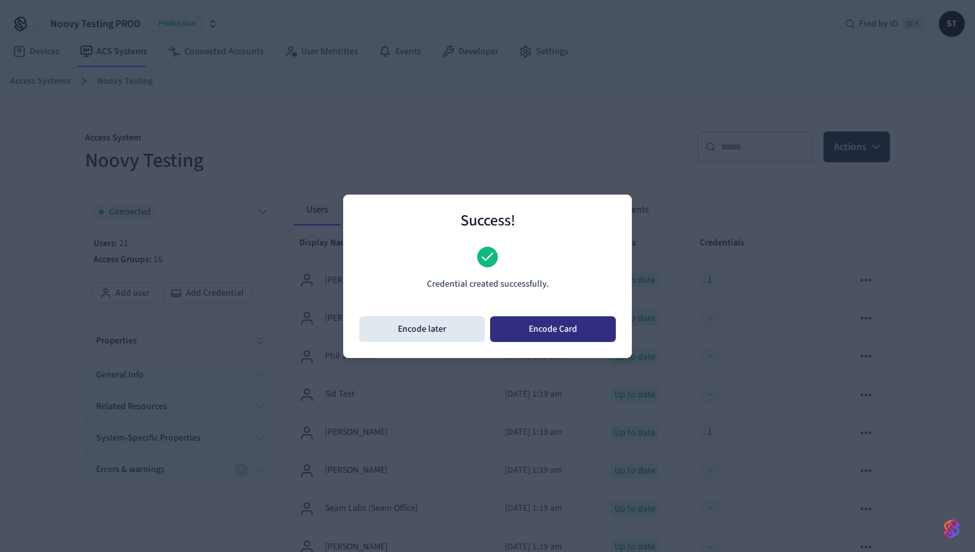
click at [542, 334] on button "Encode Card" at bounding box center [553, 329] width 126 height 26
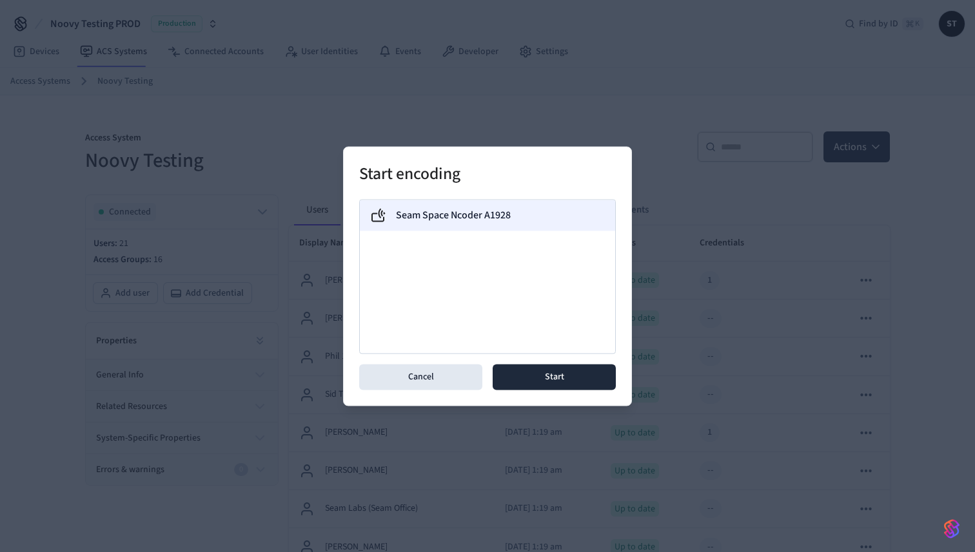
click at [469, 208] on label "Seam Space Ncoder A1928" at bounding box center [453, 215] width 115 height 15
click at [435, 377] on button "Cancel" at bounding box center [420, 377] width 123 height 26
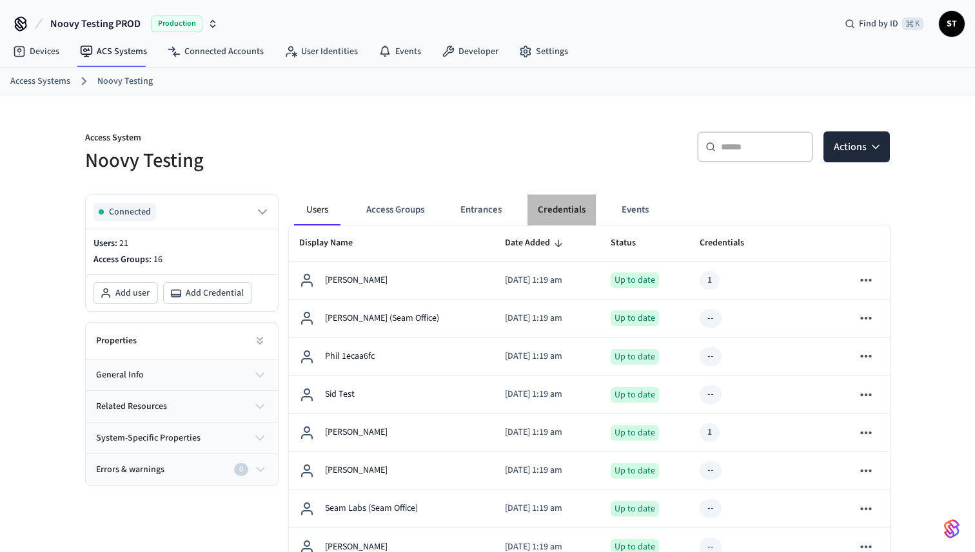
click at [552, 211] on button "Credentials" at bounding box center [561, 210] width 68 height 31
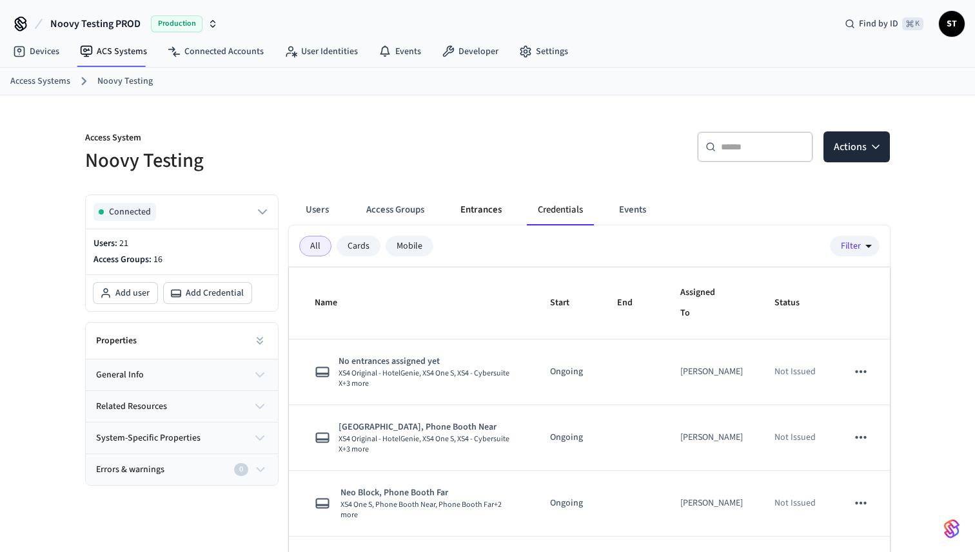
click at [486, 209] on button "Entrances" at bounding box center [481, 210] width 62 height 31
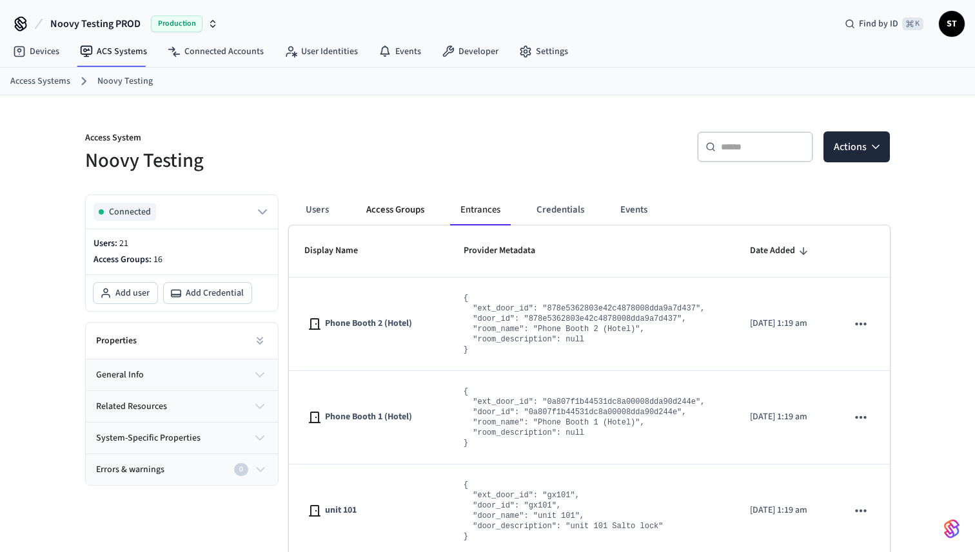
click at [405, 206] on button "Access Groups" at bounding box center [395, 210] width 79 height 31
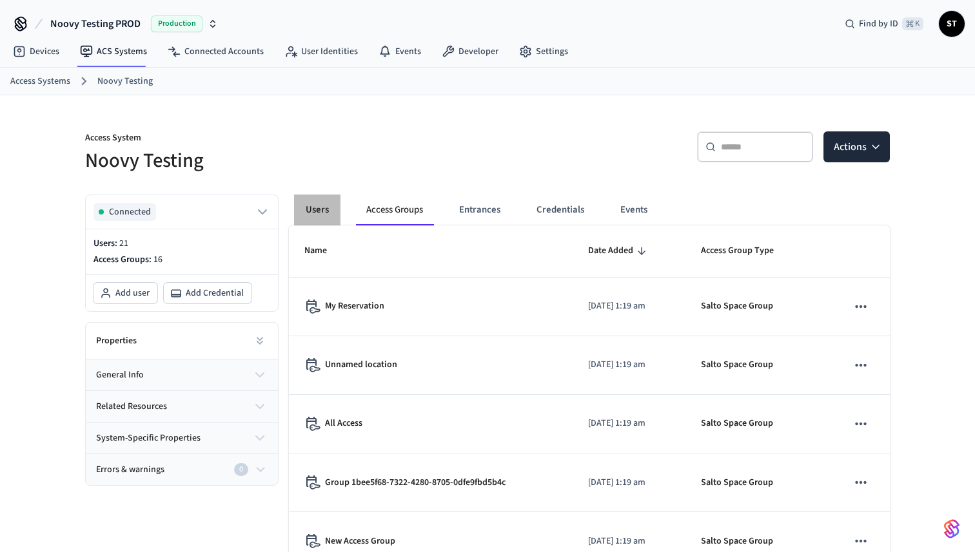
click at [315, 209] on button "Users" at bounding box center [317, 210] width 46 height 31
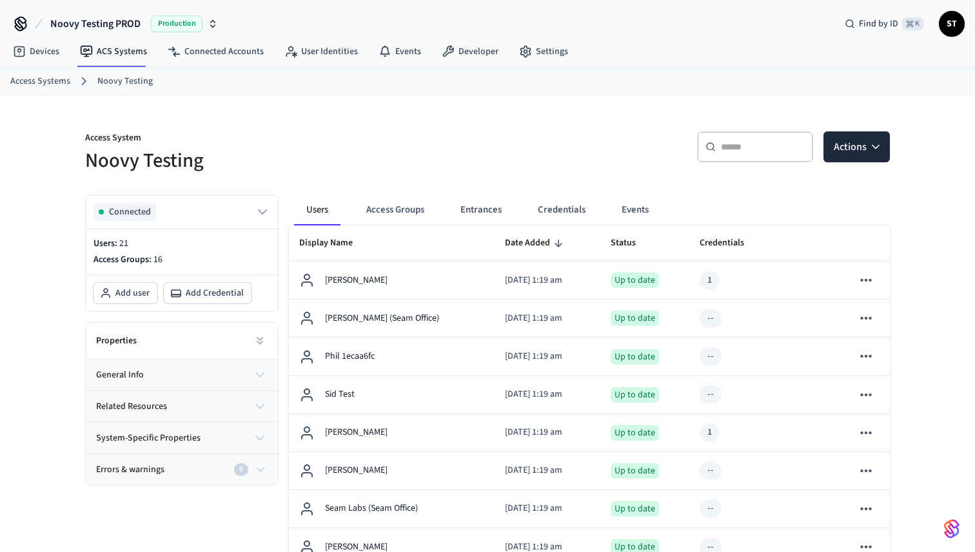
click at [343, 150] on h5 "Noovy Testing" at bounding box center [282, 161] width 394 height 26
click at [53, 50] on link "Devices" at bounding box center [36, 51] width 67 height 23
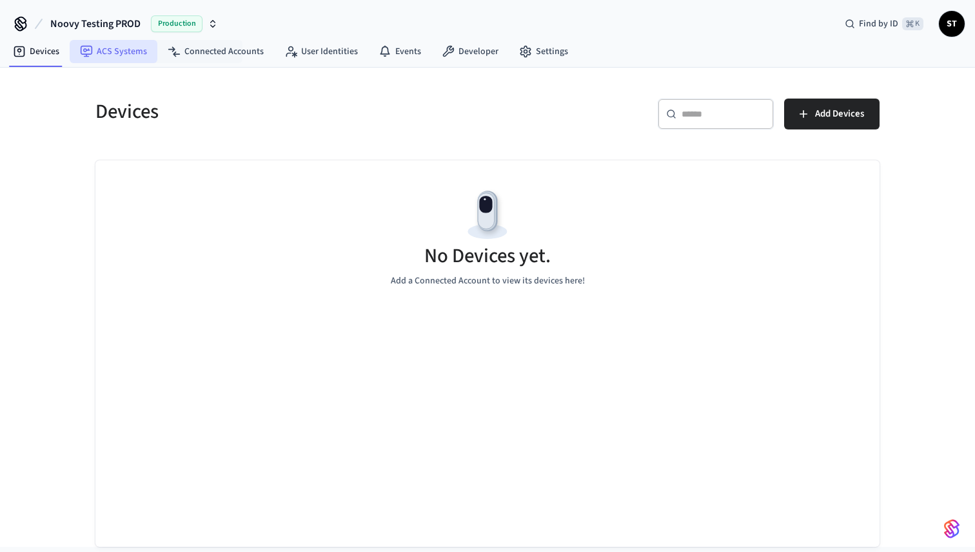
click at [124, 54] on link "ACS Systems" at bounding box center [114, 51] width 88 height 23
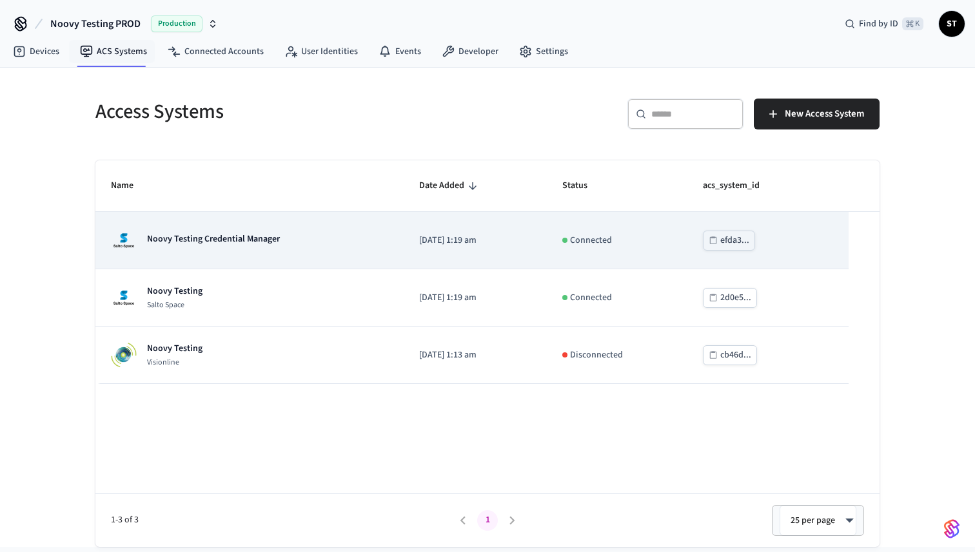
click at [208, 217] on td "Noovy Testing Credential Manager" at bounding box center [249, 240] width 308 height 57
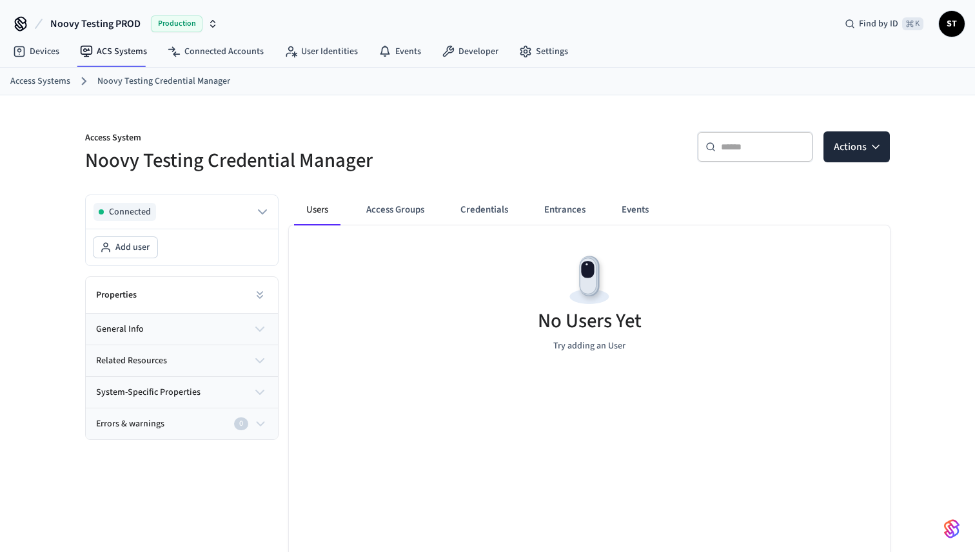
click at [553, 209] on button "Entrances" at bounding box center [565, 210] width 62 height 31
click at [483, 209] on button "Credentials" at bounding box center [484, 210] width 68 height 31
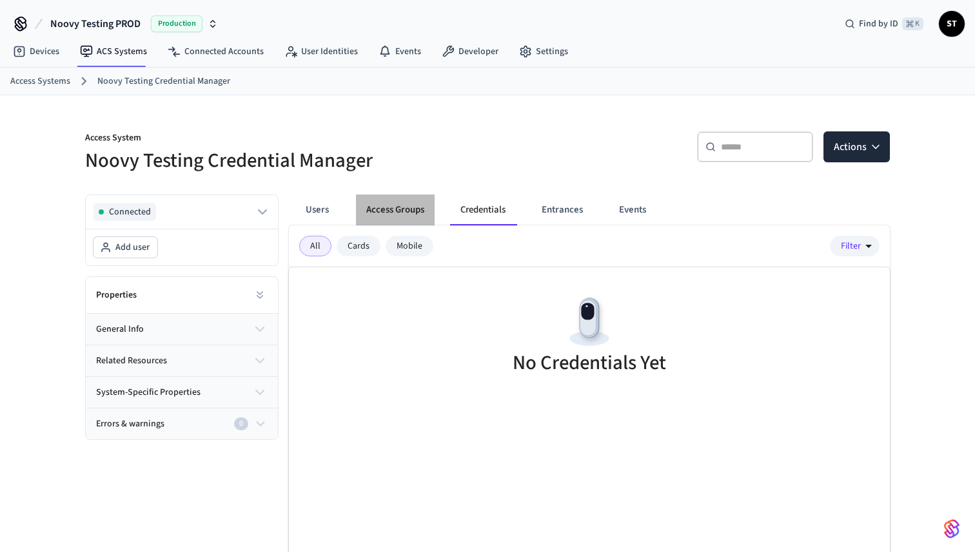
click at [400, 211] on button "Access Groups" at bounding box center [395, 210] width 79 height 31
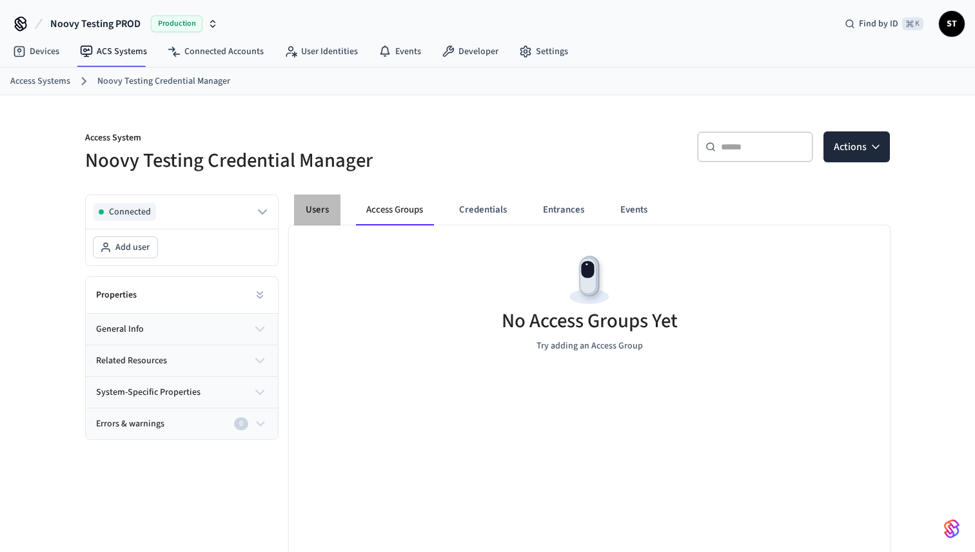
click at [318, 208] on button "Users" at bounding box center [317, 210] width 46 height 31
click at [387, 209] on button "Access Groups" at bounding box center [395, 210] width 79 height 31
click at [568, 209] on button "Entrances" at bounding box center [563, 210] width 62 height 31
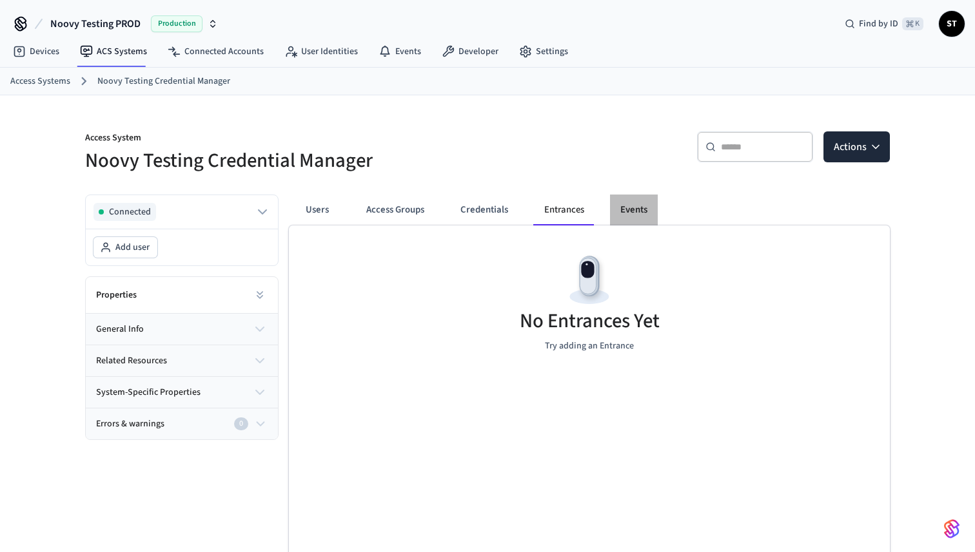
click at [652, 208] on button "Events" at bounding box center [634, 210] width 48 height 31
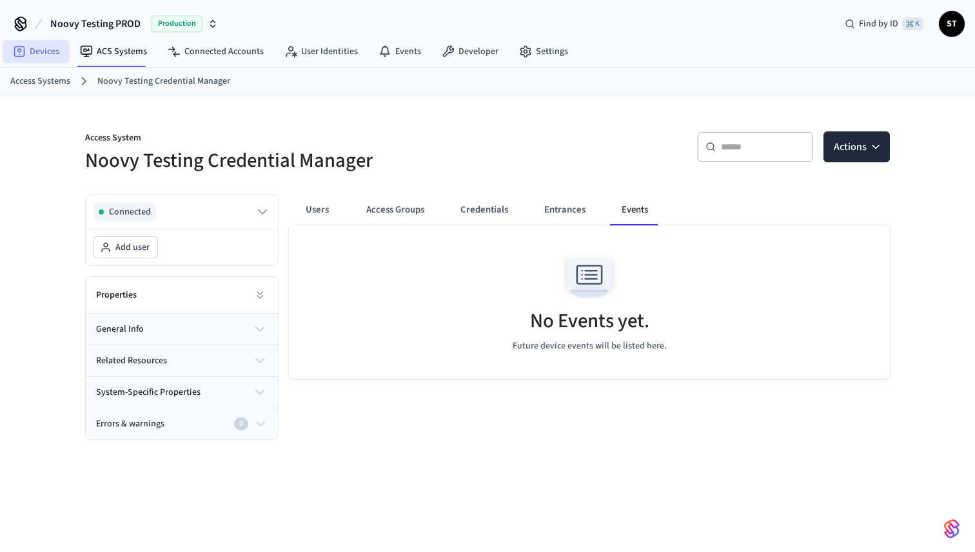
click at [42, 50] on link "Devices" at bounding box center [36, 51] width 67 height 23
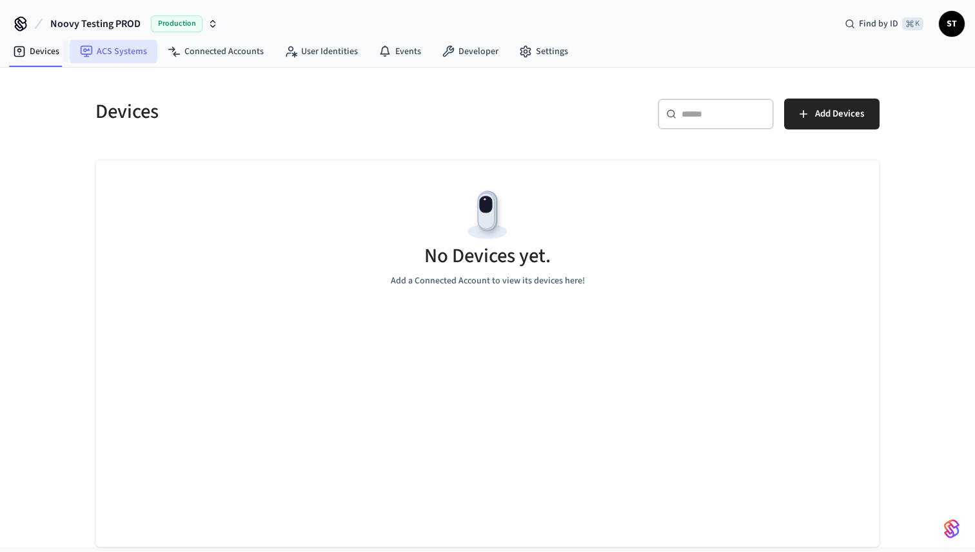
click at [100, 57] on link "ACS Systems" at bounding box center [114, 51] width 88 height 23
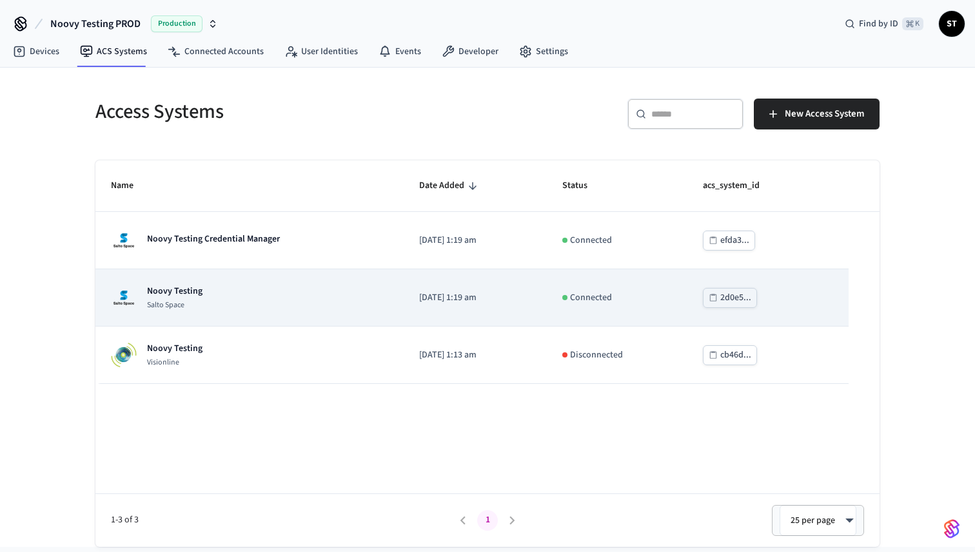
click at [207, 297] on div "Noovy Testing Salto Space" at bounding box center [249, 298] width 277 height 26
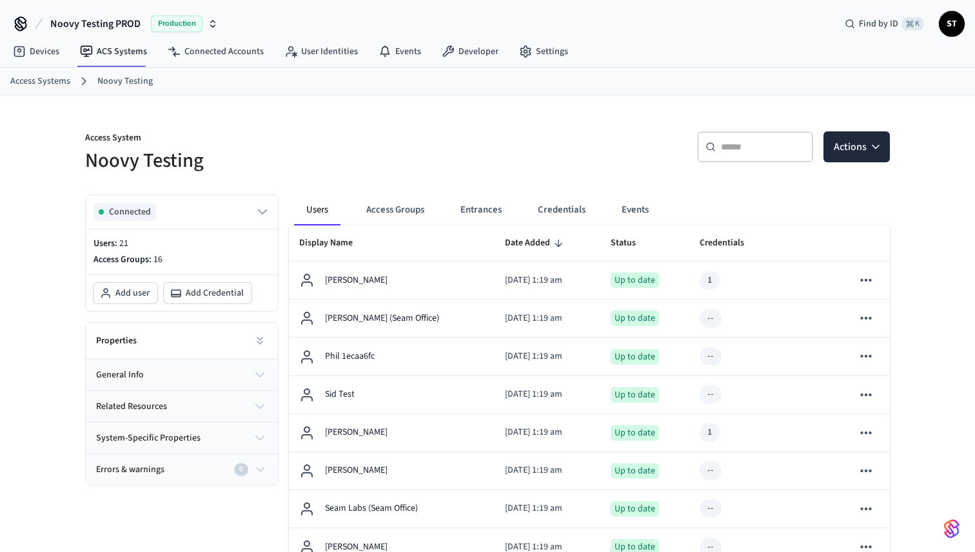
click at [118, 23] on span "Noovy Testing PROD" at bounding box center [95, 23] width 90 height 15
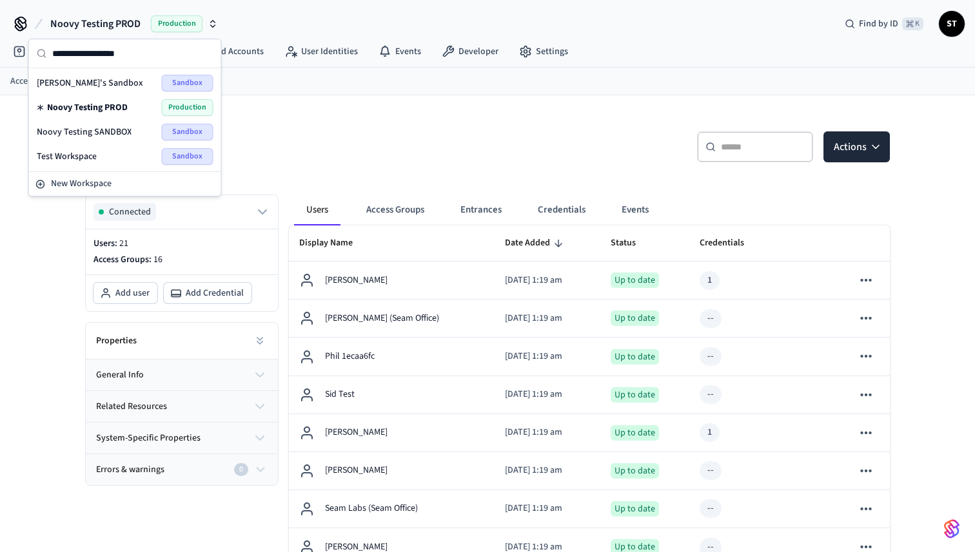
click at [113, 133] on span "Noovy Testing SANDBOX" at bounding box center [84, 132] width 95 height 13
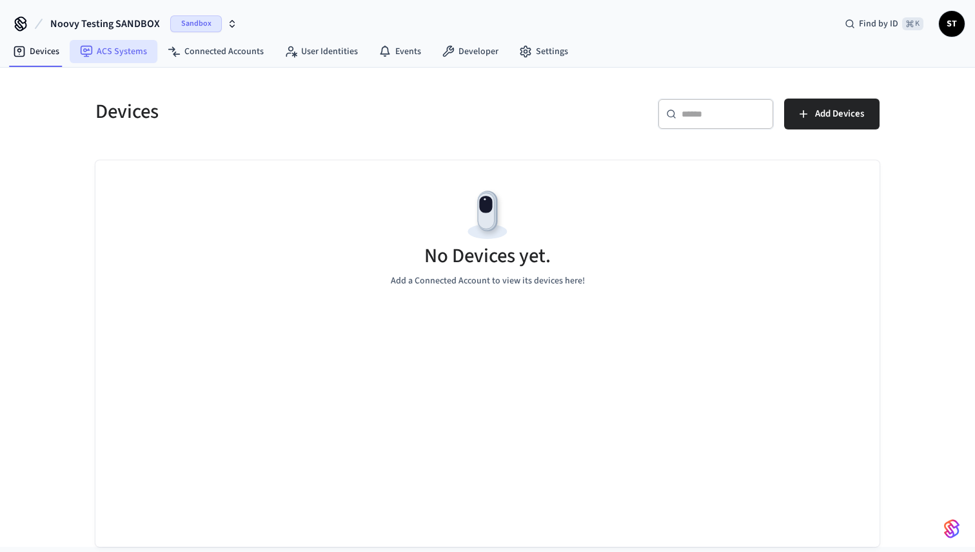
click at [124, 52] on link "ACS Systems" at bounding box center [114, 51] width 88 height 23
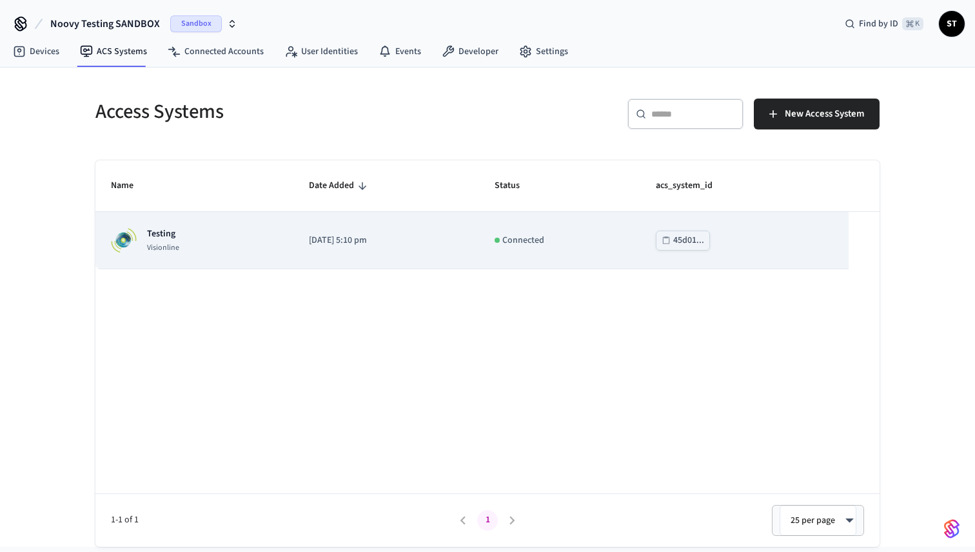
click at [204, 252] on div "Testing Visionline" at bounding box center [194, 241] width 167 height 26
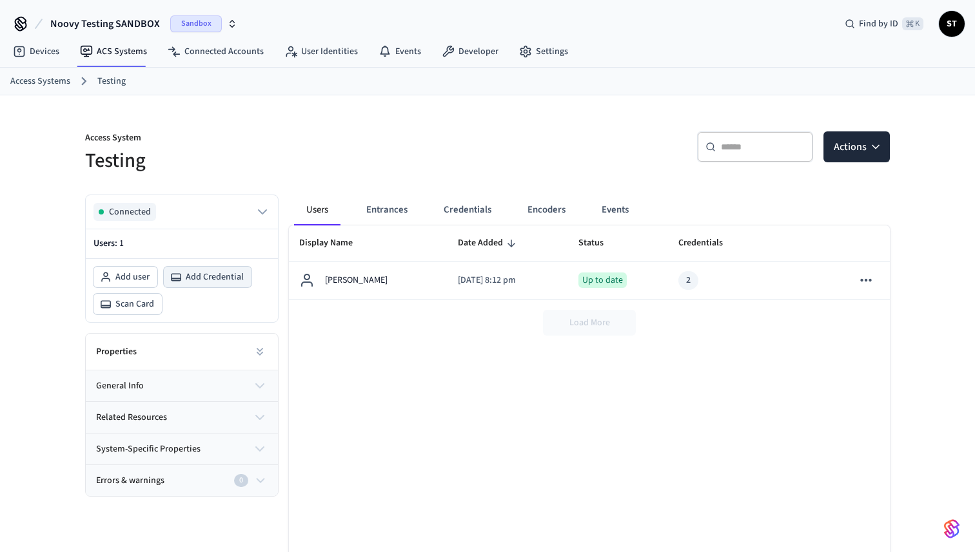
click at [202, 278] on span "Add Credential" at bounding box center [215, 277] width 58 height 13
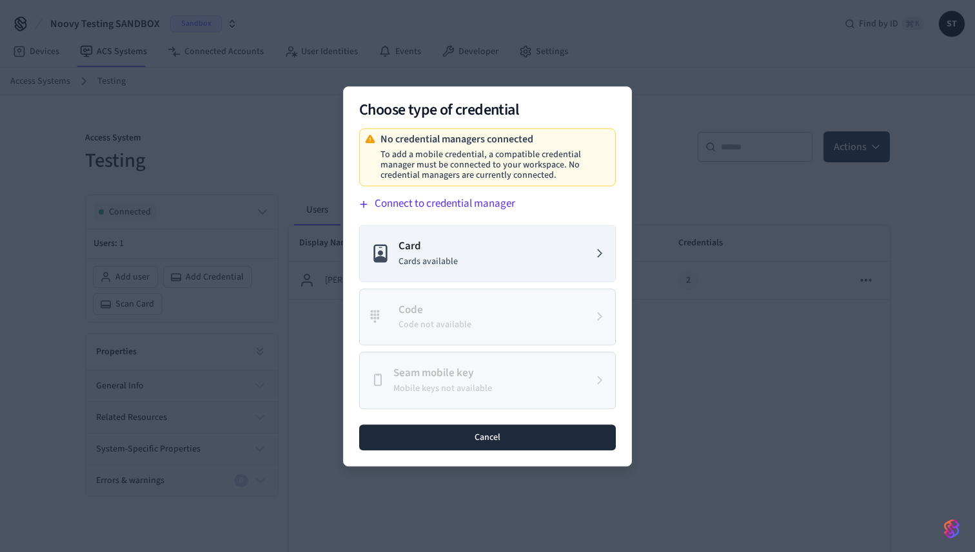
click at [467, 431] on button "Cancel" at bounding box center [487, 437] width 257 height 26
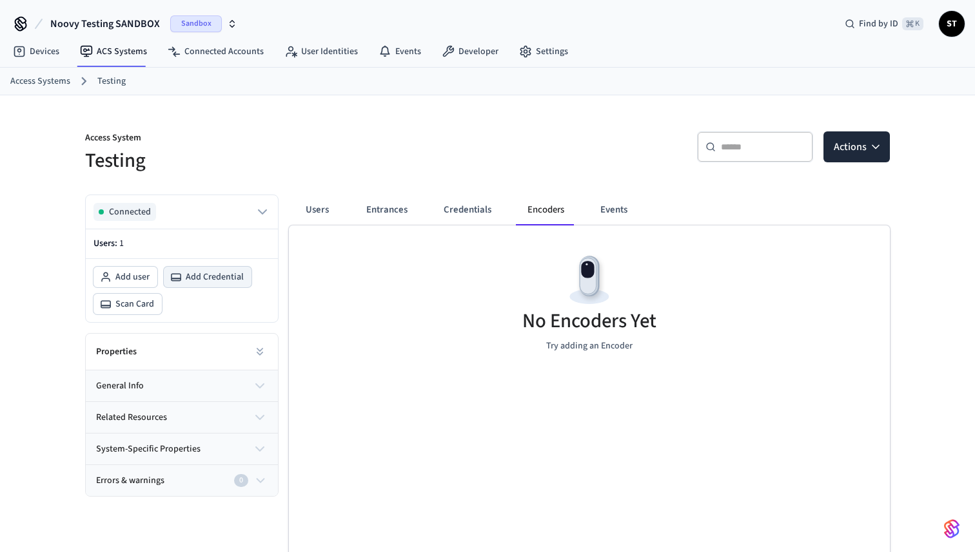
click at [199, 277] on span "Add Credential" at bounding box center [215, 277] width 58 height 13
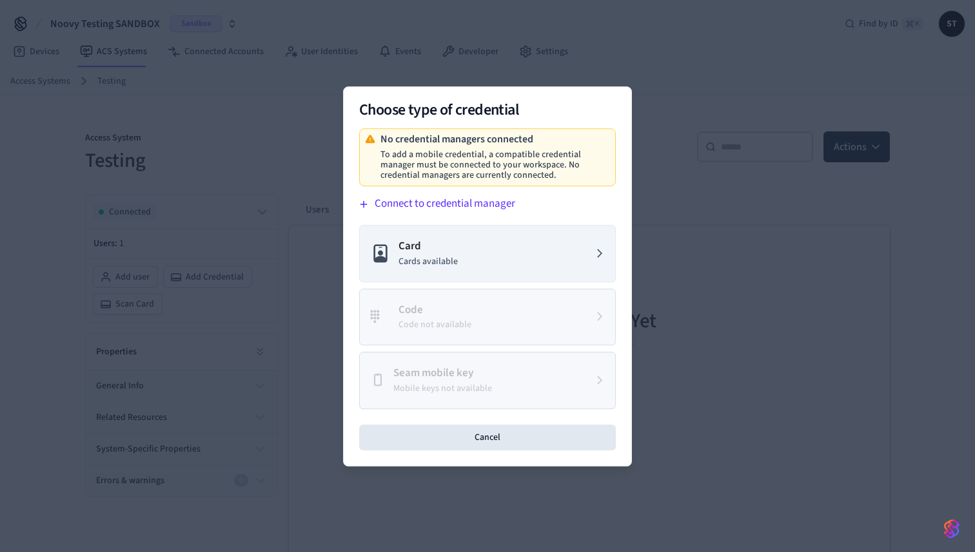
click at [424, 423] on div "Choose type of credential No credential managers connected To add a mobile cred…" at bounding box center [487, 276] width 289 height 380
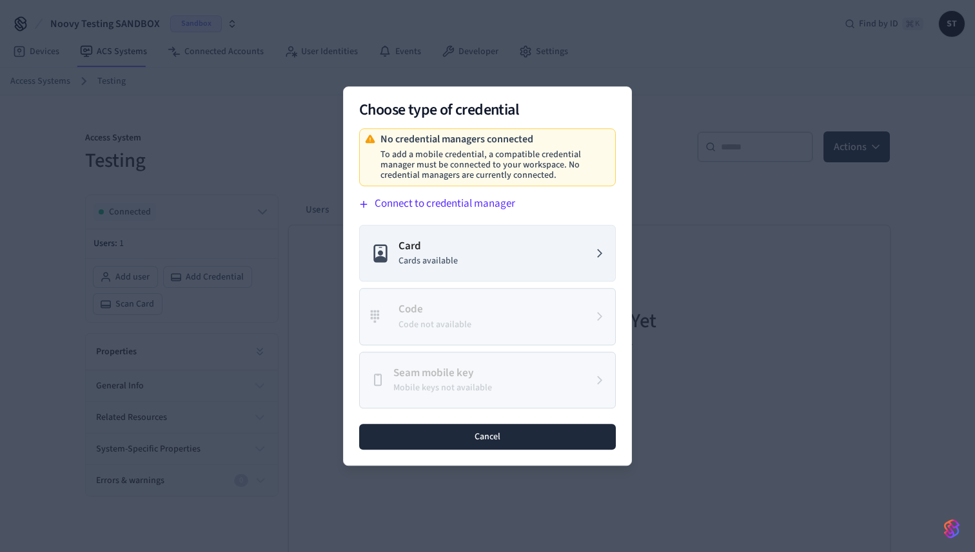
click at [366, 438] on button "Cancel" at bounding box center [487, 437] width 257 height 26
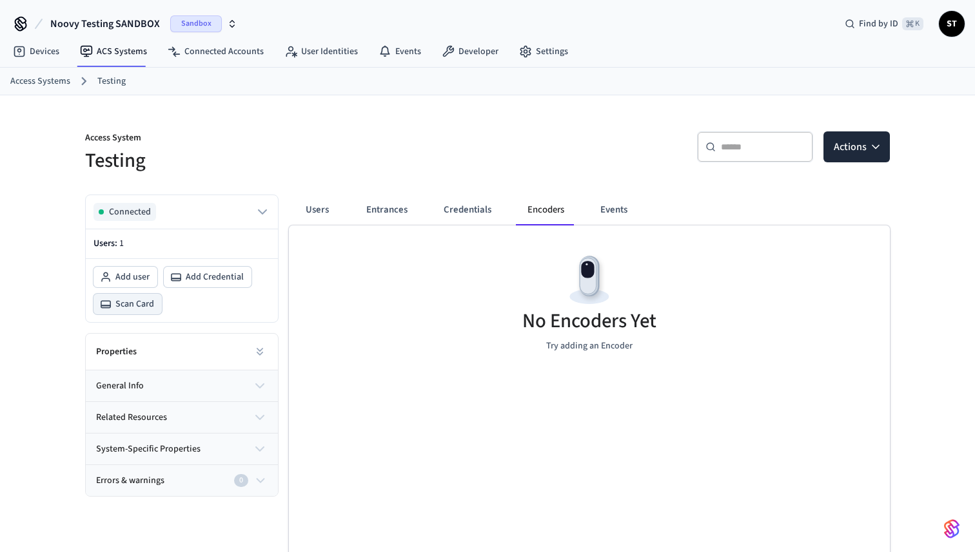
click at [139, 306] on span "Scan Card" at bounding box center [134, 304] width 39 height 13
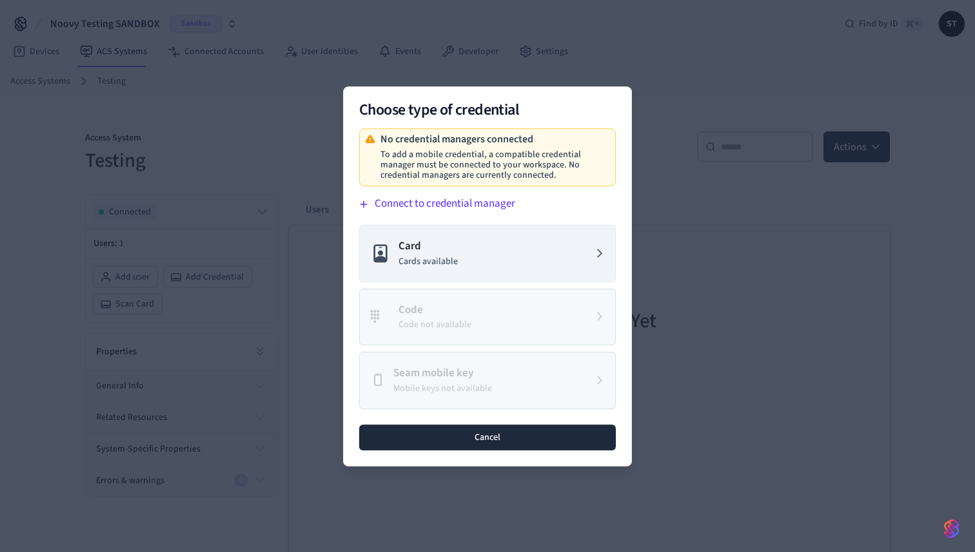
click at [425, 436] on button "Cancel" at bounding box center [487, 437] width 257 height 26
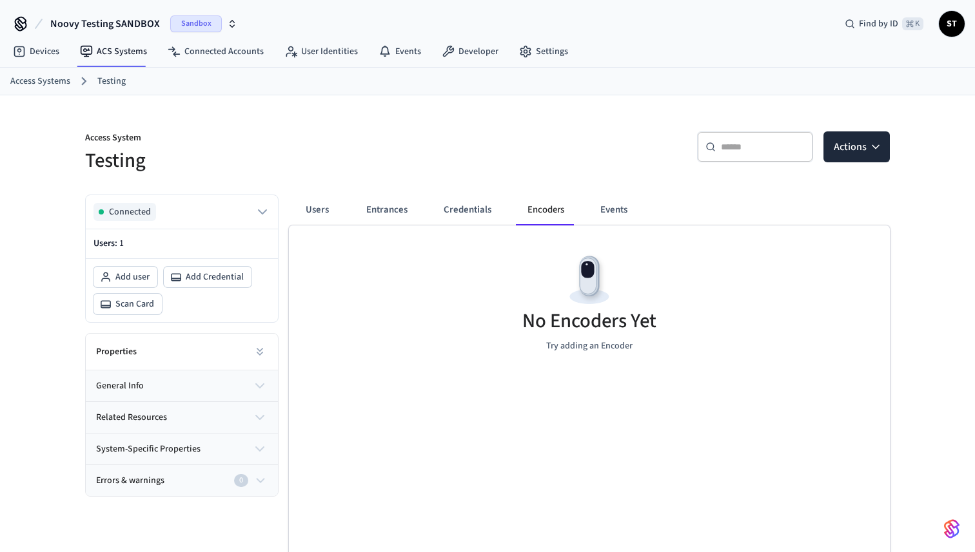
click at [147, 21] on span "Noovy Testing SANDBOX" at bounding box center [105, 23] width 110 height 15
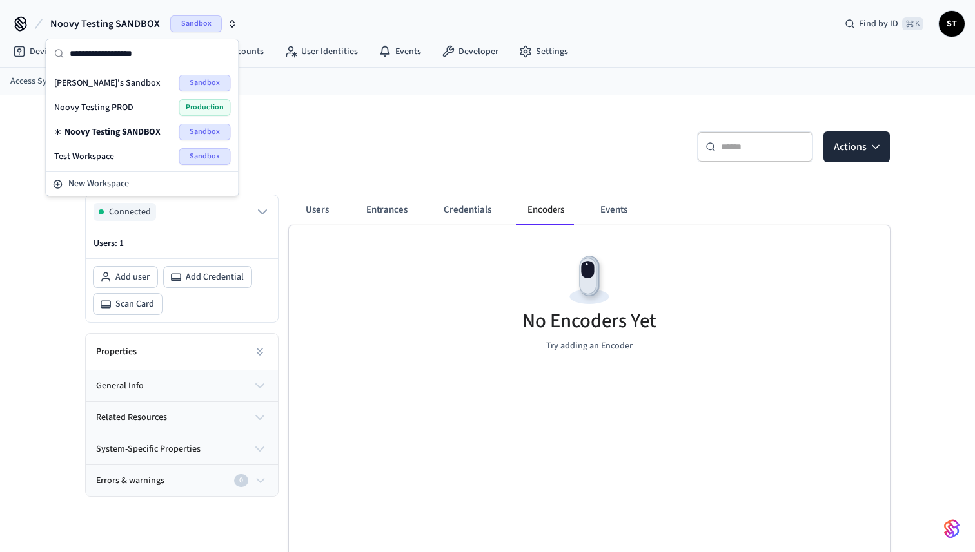
click at [133, 109] on div "Noovy Testing PROD Production" at bounding box center [142, 107] width 177 height 17
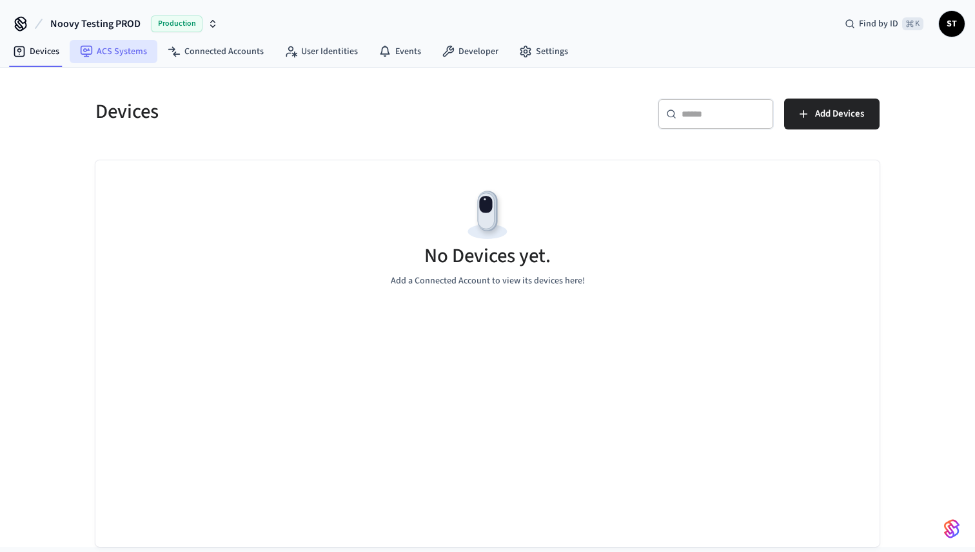
click at [136, 53] on link "ACS Systems" at bounding box center [114, 51] width 88 height 23
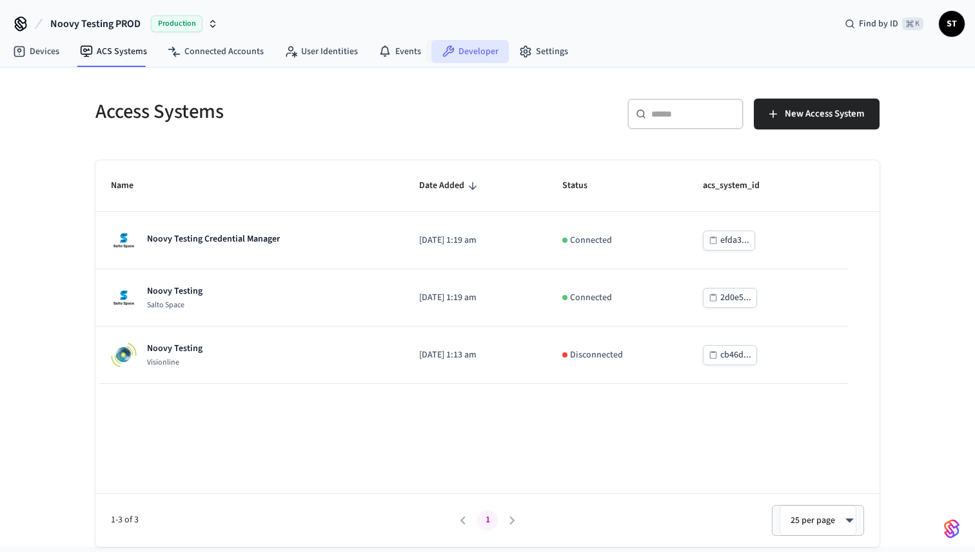
click at [456, 49] on link "Developer" at bounding box center [469, 51] width 77 height 23
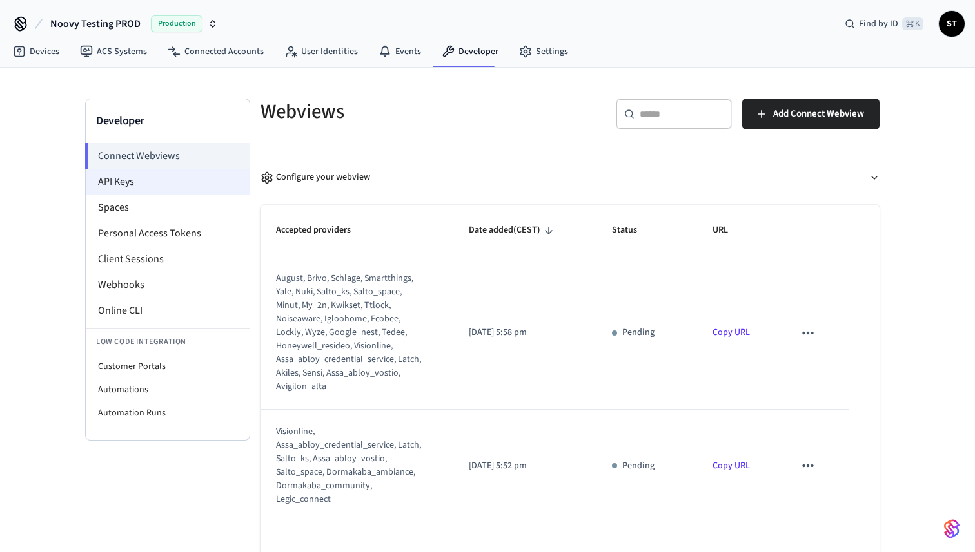
click at [146, 182] on li "API Keys" at bounding box center [168, 182] width 164 height 26
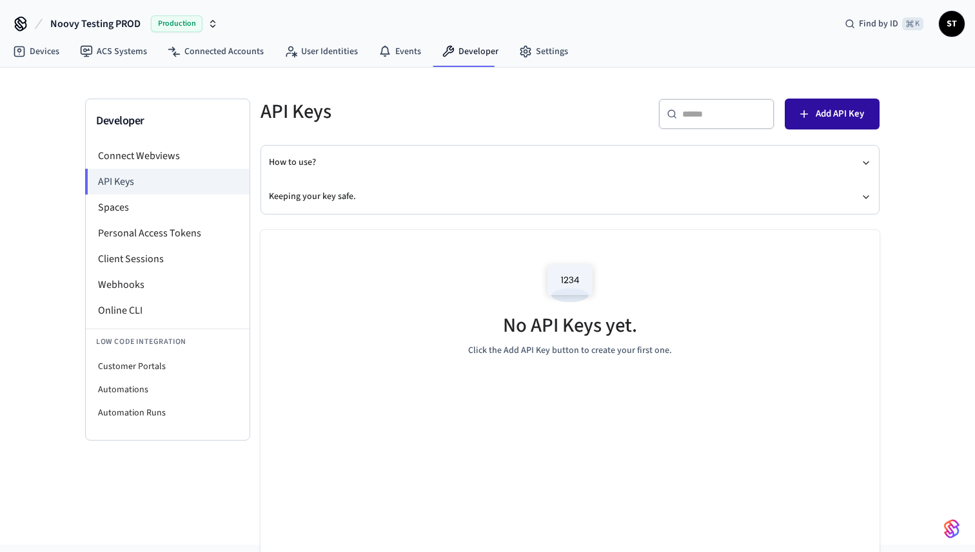
click at [822, 113] on span "Add API Key" at bounding box center [839, 114] width 48 height 17
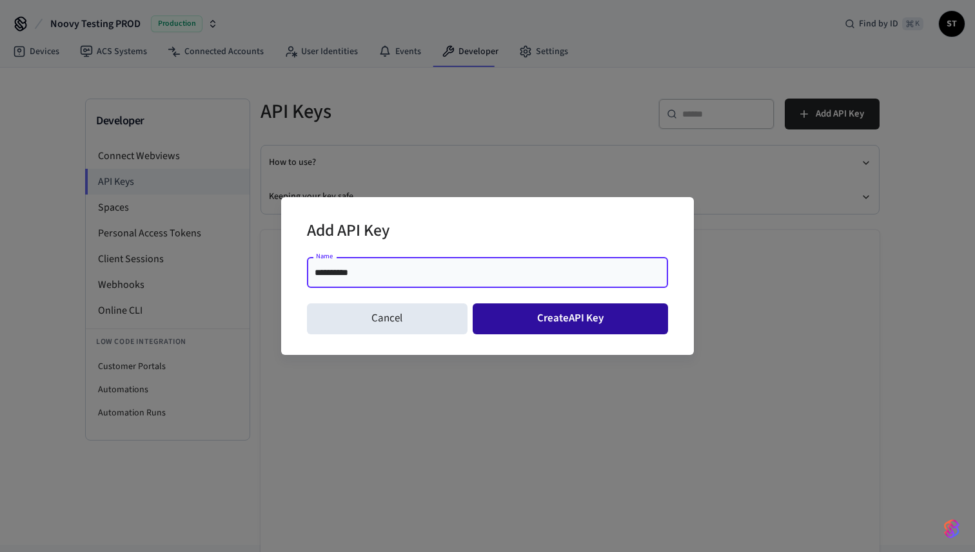
type input "**********"
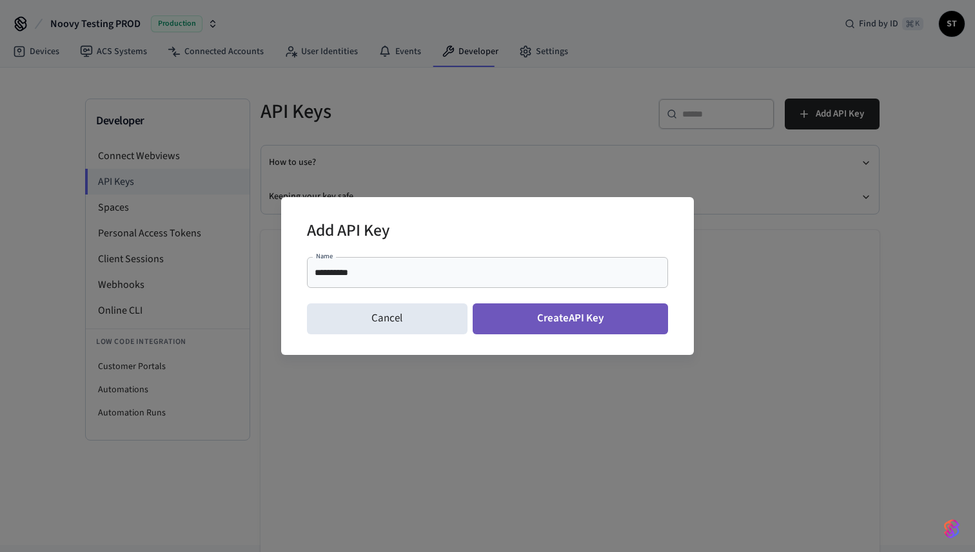
click at [542, 318] on button "Create API Key" at bounding box center [570, 319] width 196 height 31
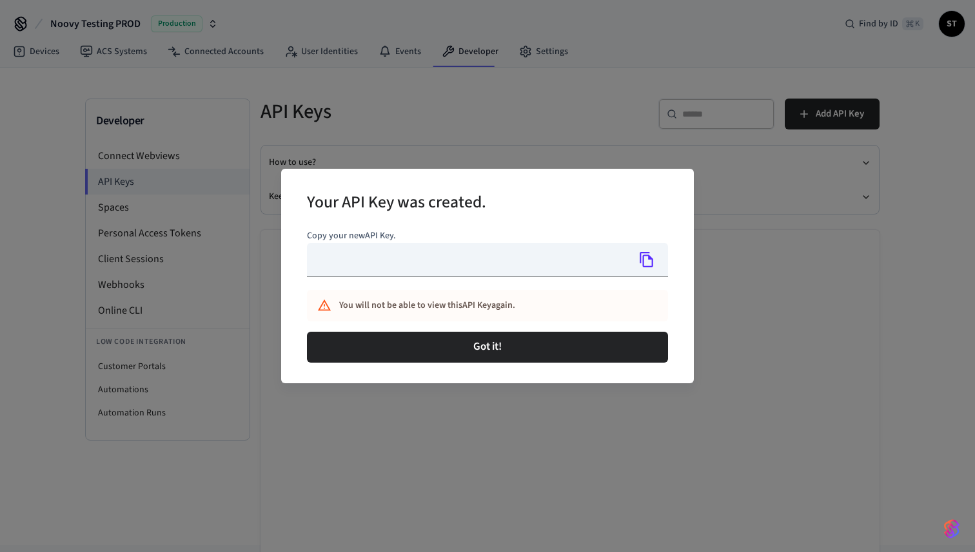
type input "**********"
click at [648, 257] on icon "Copy" at bounding box center [646, 259] width 14 height 15
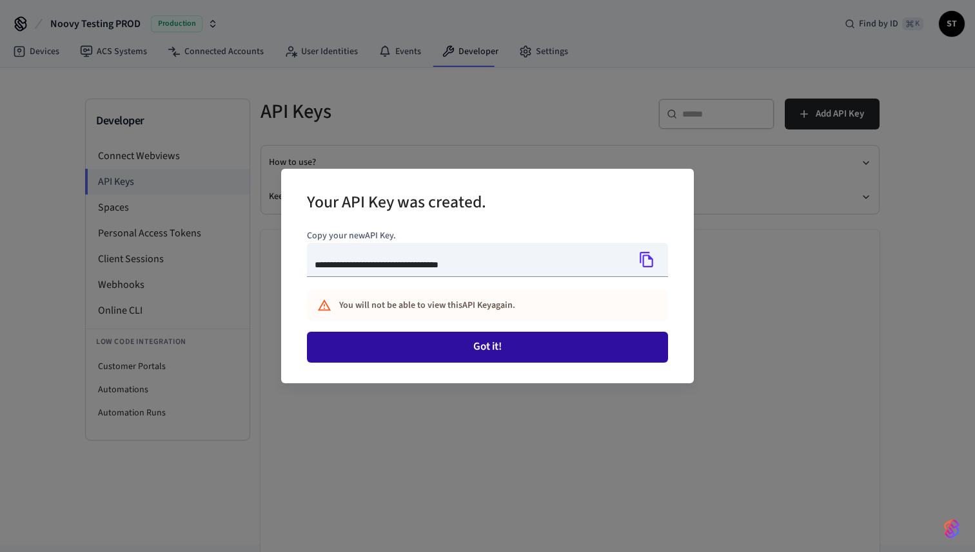
click at [499, 350] on button "Got it!" at bounding box center [487, 347] width 361 height 31
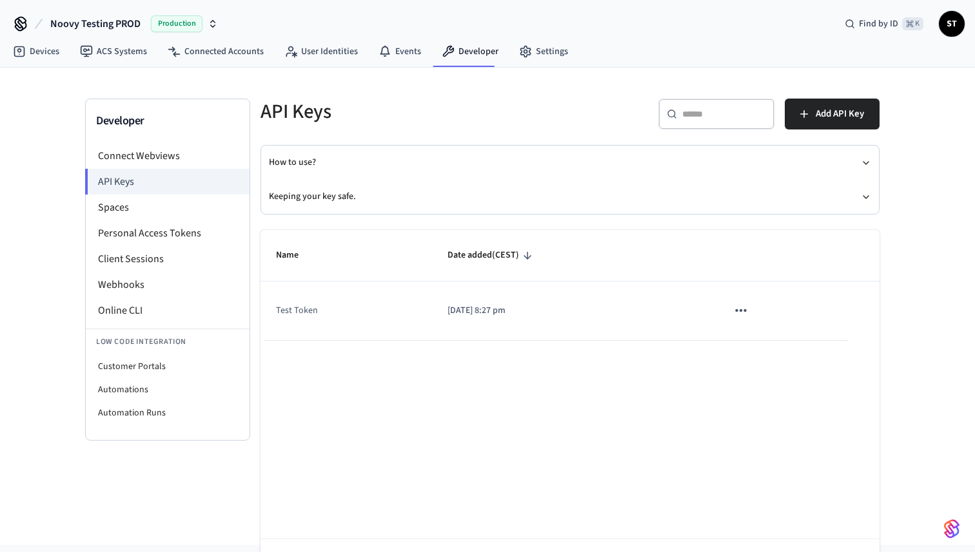
click at [112, 21] on span "Noovy Testing PROD" at bounding box center [95, 23] width 90 height 15
drag, startPoint x: 43, startPoint y: 24, endPoint x: 139, endPoint y: 24, distance: 96.0
click at [139, 24] on div "Noovy Testing PROD Production" at bounding box center [115, 23] width 211 height 27
copy span "Noovy Testing PROD"
click at [120, 54] on link "ACS Systems" at bounding box center [114, 51] width 88 height 23
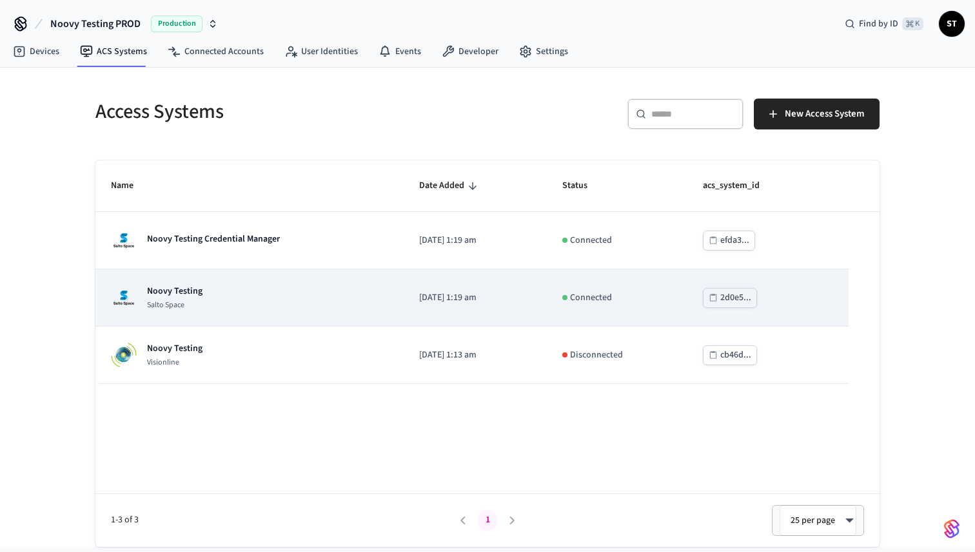
click at [240, 306] on div "Noovy Testing Salto Space" at bounding box center [249, 298] width 277 height 26
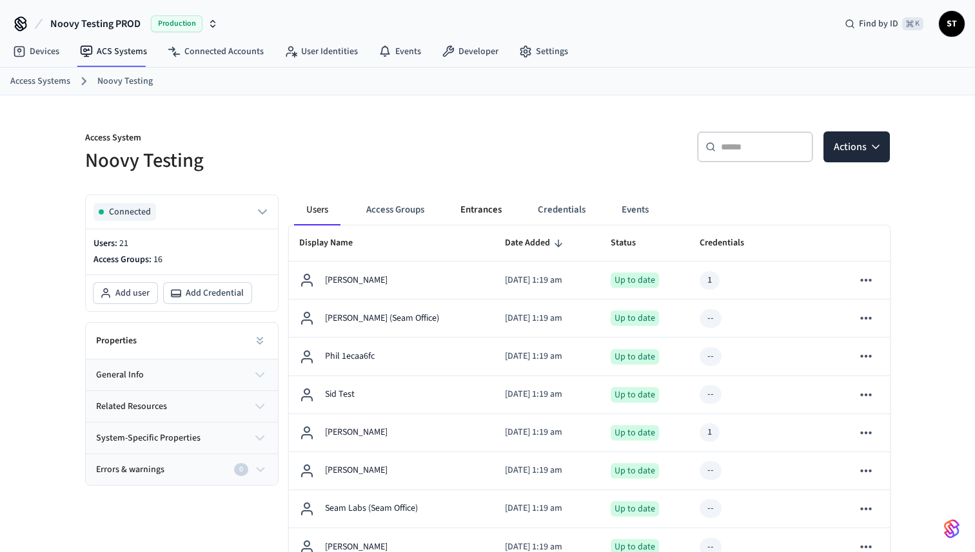
click at [485, 211] on button "Entrances" at bounding box center [481, 210] width 62 height 31
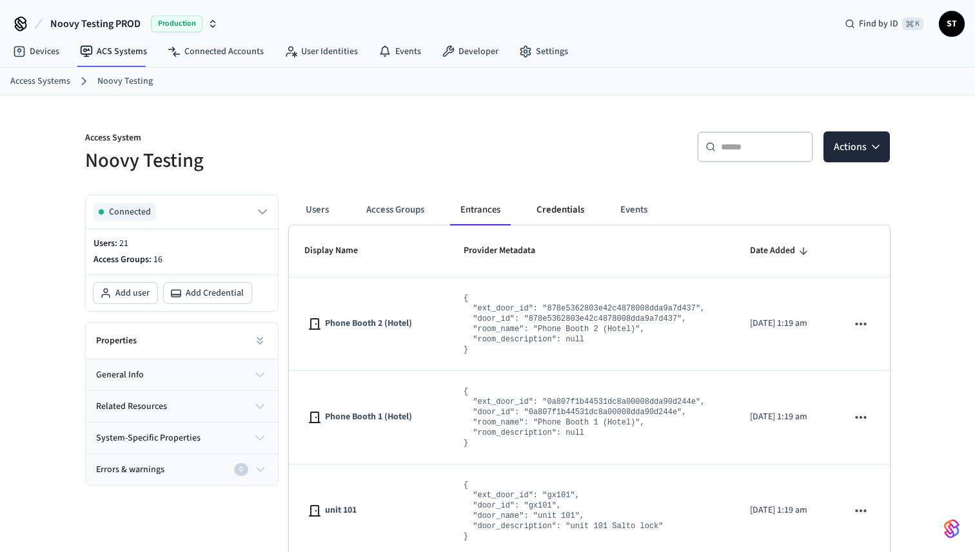
click at [551, 208] on button "Credentials" at bounding box center [560, 210] width 68 height 31
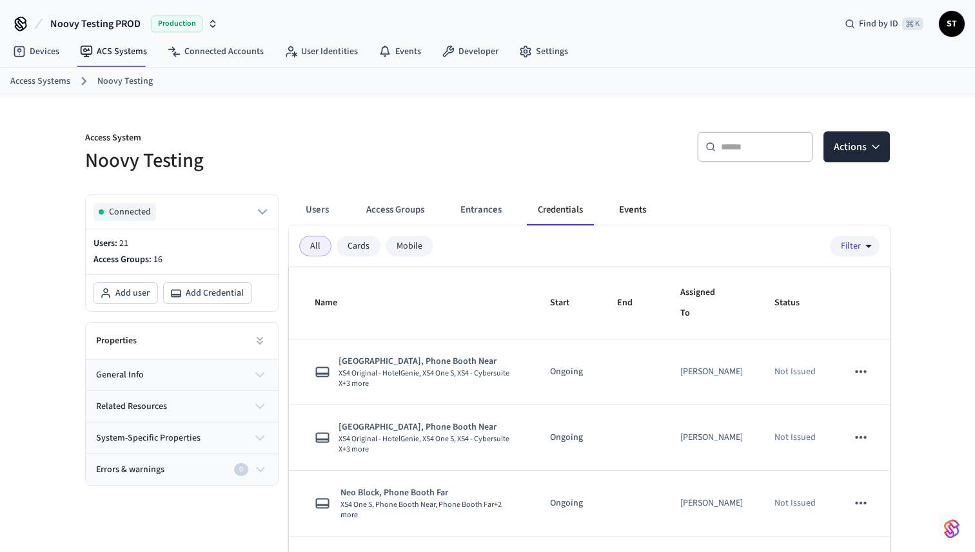
click at [642, 208] on button "Events" at bounding box center [632, 210] width 48 height 31
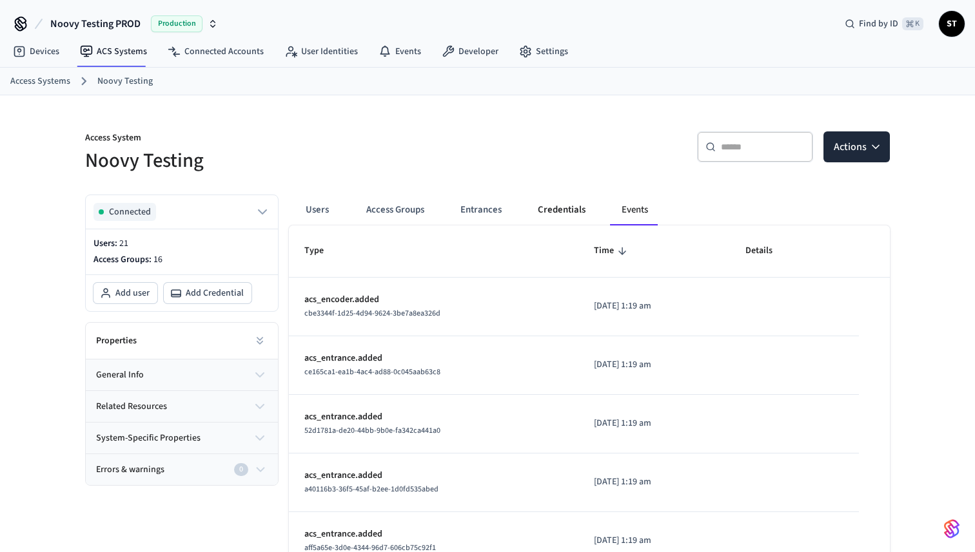
click at [570, 206] on button "Credentials" at bounding box center [561, 210] width 68 height 31
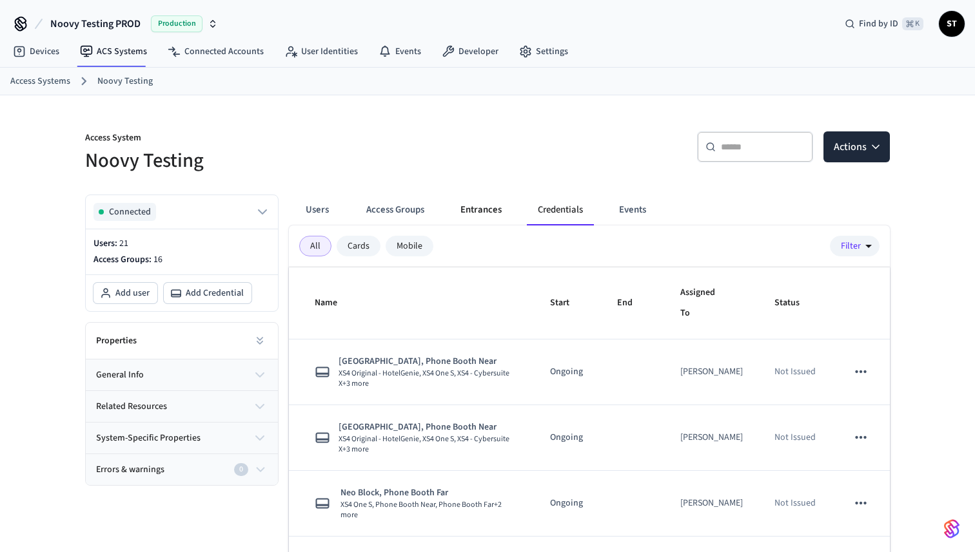
click at [480, 211] on button "Entrances" at bounding box center [481, 210] width 62 height 31
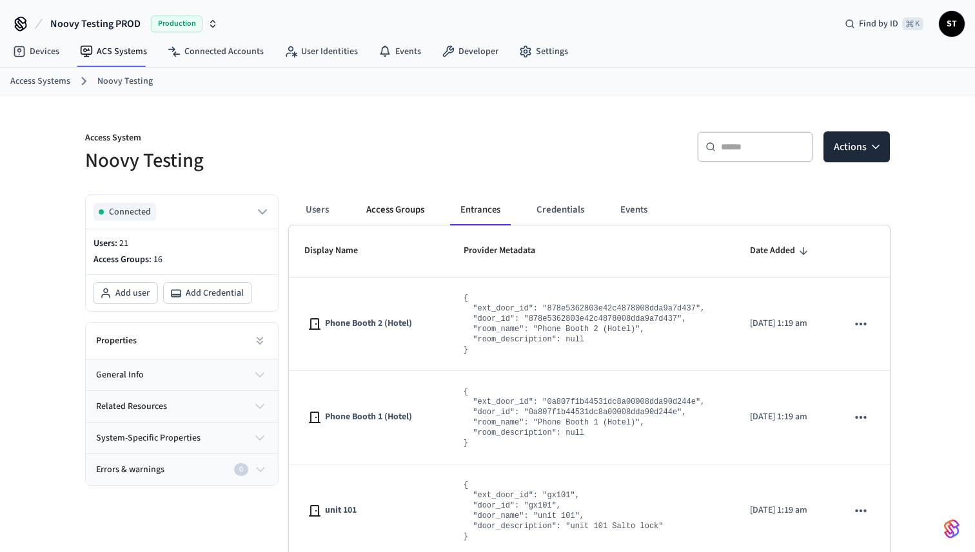
click at [402, 210] on button "Access Groups" at bounding box center [395, 210] width 79 height 31
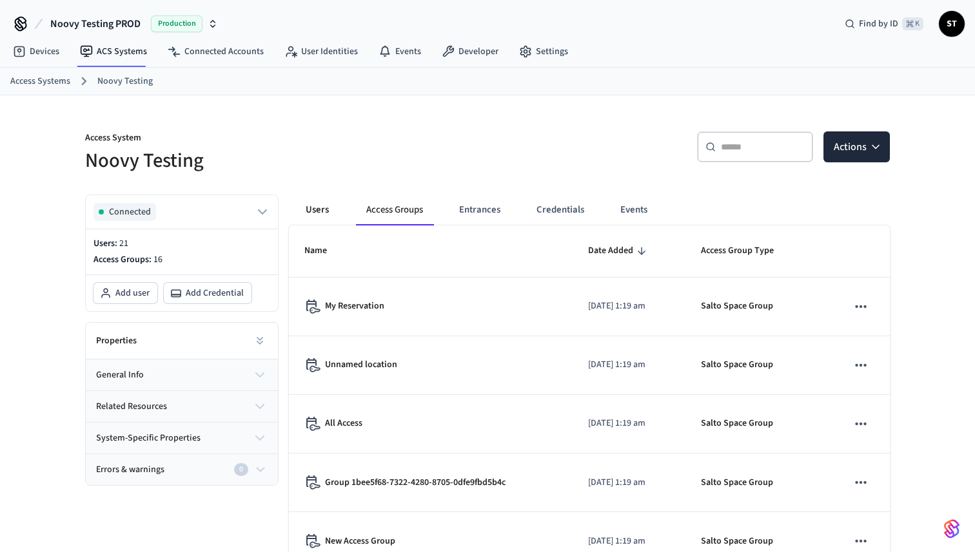
click at [324, 209] on button "Users" at bounding box center [317, 210] width 46 height 31
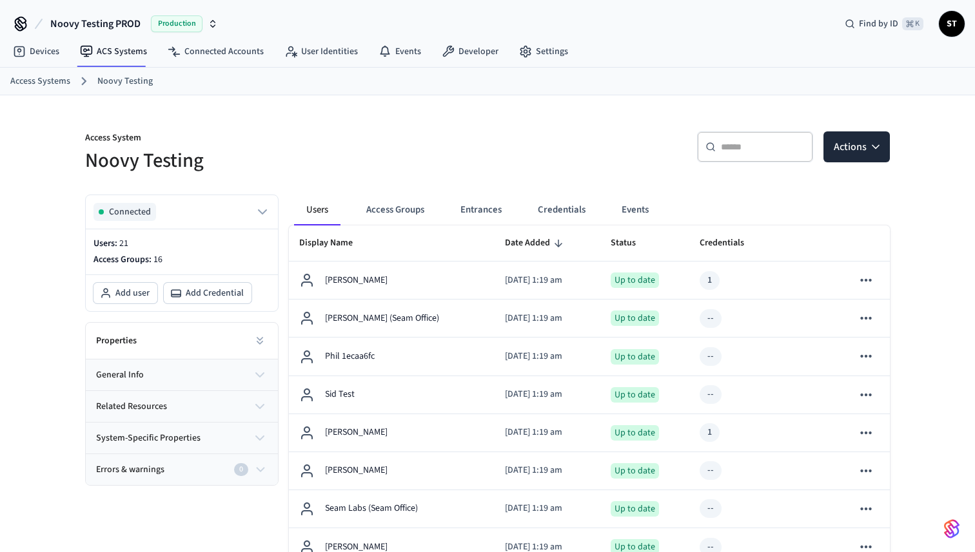
click at [45, 84] on link "Access Systems" at bounding box center [40, 82] width 60 height 14
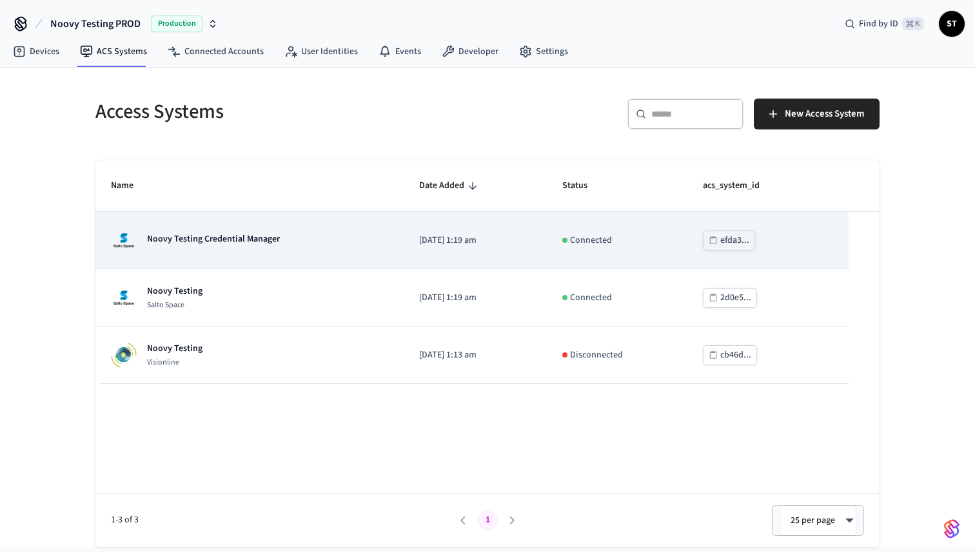
click at [229, 238] on p "Noovy Testing Credential Manager" at bounding box center [213, 239] width 133 height 13
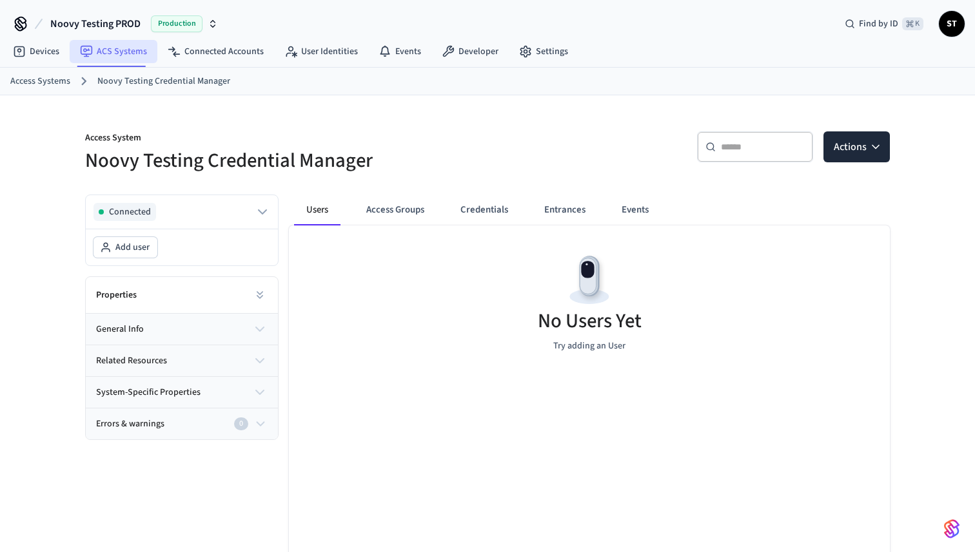
click at [115, 51] on link "ACS Systems" at bounding box center [114, 51] width 88 height 23
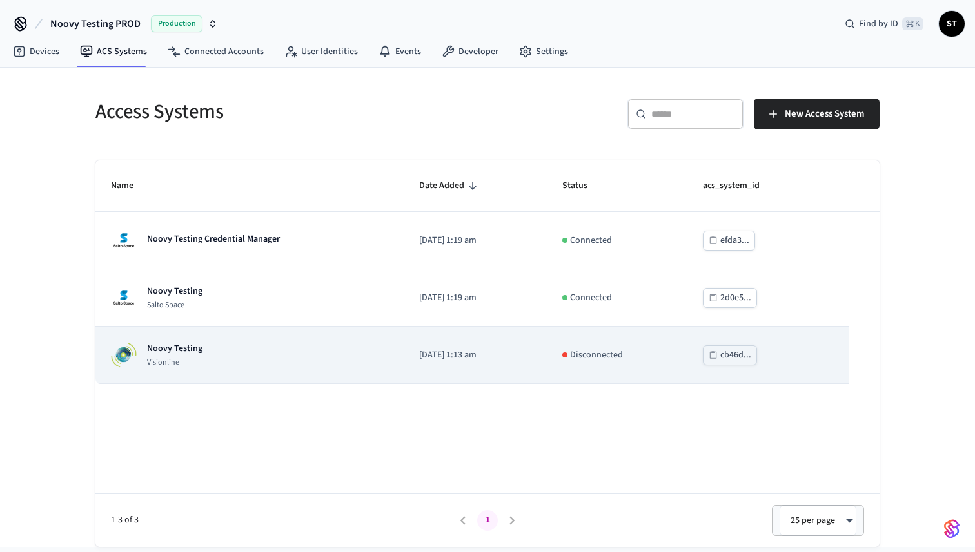
click at [168, 348] on p "Noovy Testing" at bounding box center [174, 348] width 55 height 13
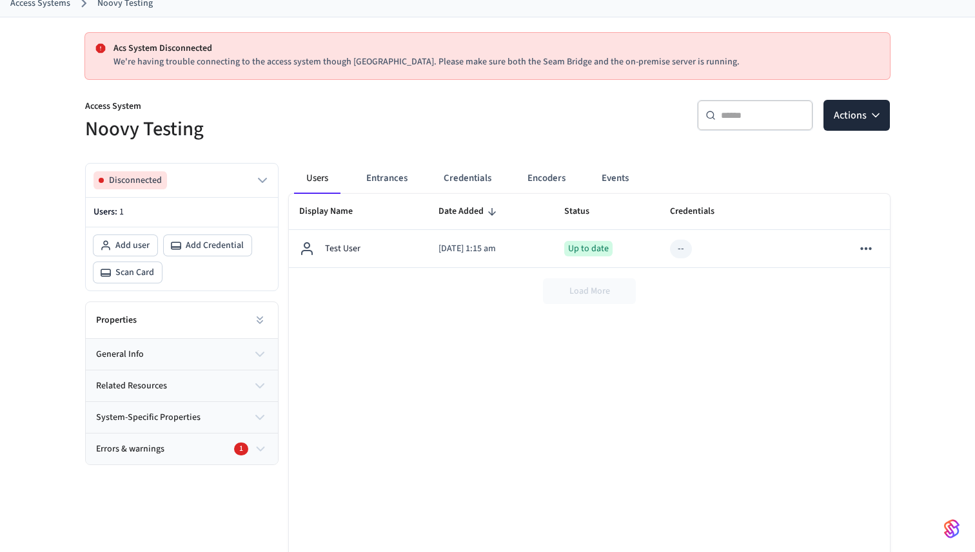
scroll to position [141, 0]
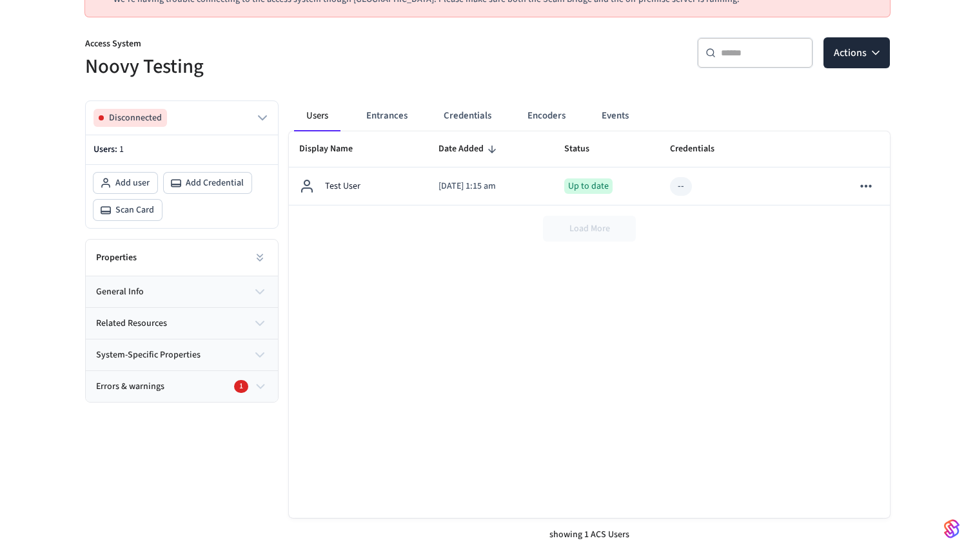
click at [237, 291] on button "general info" at bounding box center [182, 292] width 192 height 31
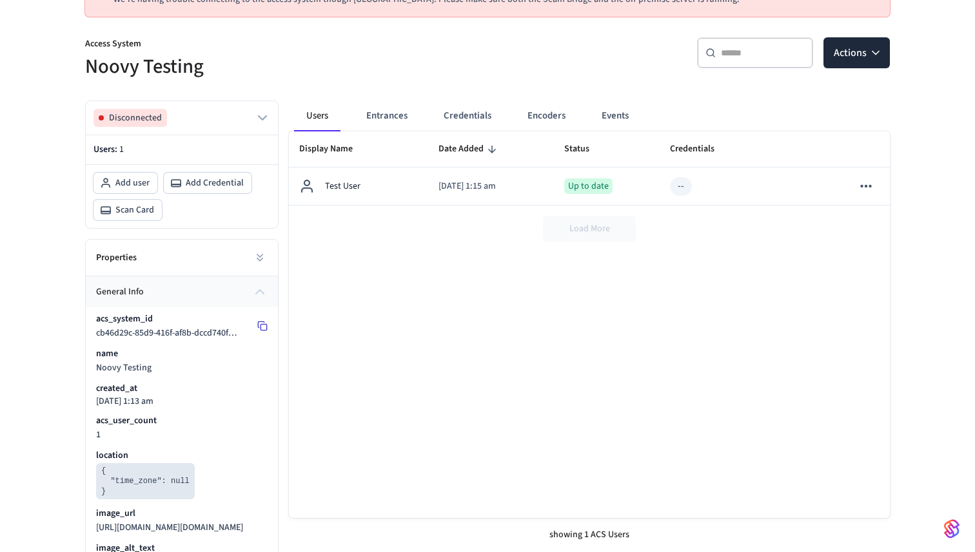
click at [258, 324] on icon at bounding box center [261, 325] width 6 height 6
